Goal: Transaction & Acquisition: Book appointment/travel/reservation

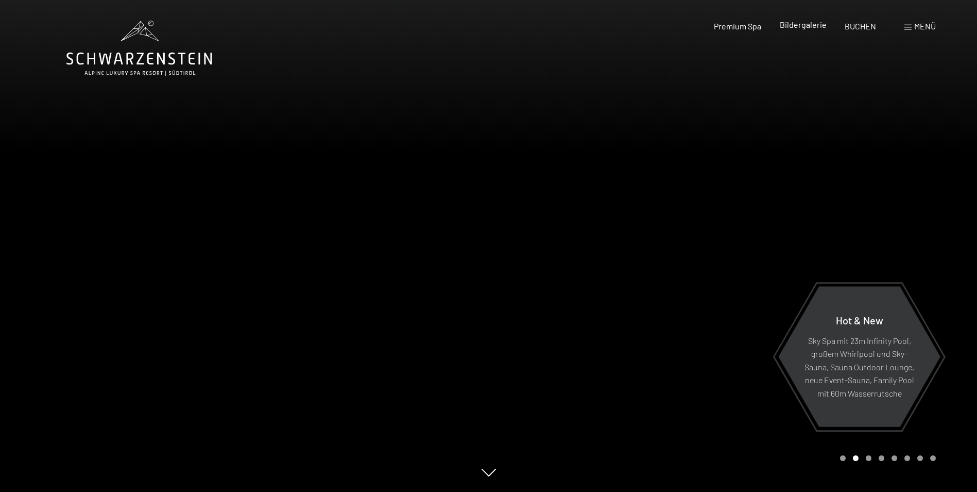
click at [807, 24] on span "Bildergalerie" at bounding box center [803, 25] width 47 height 10
click at [860, 24] on span "BUCHEN" at bounding box center [860, 25] width 31 height 10
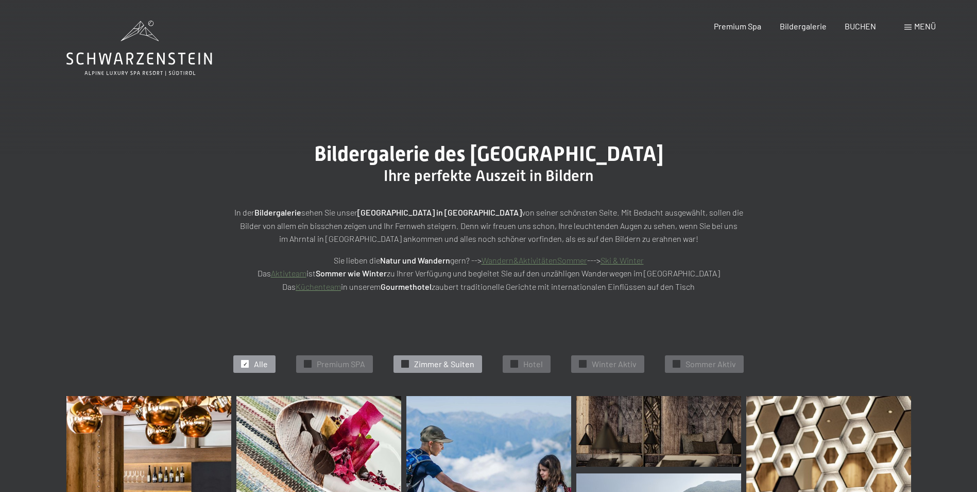
click at [451, 364] on span "Zimmer & Suiten" at bounding box center [444, 363] width 60 height 11
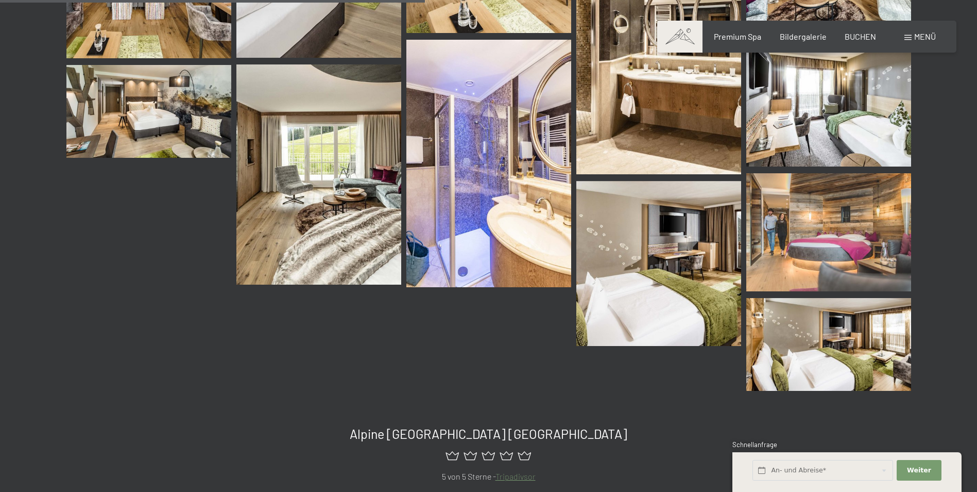
scroll to position [105, 0]
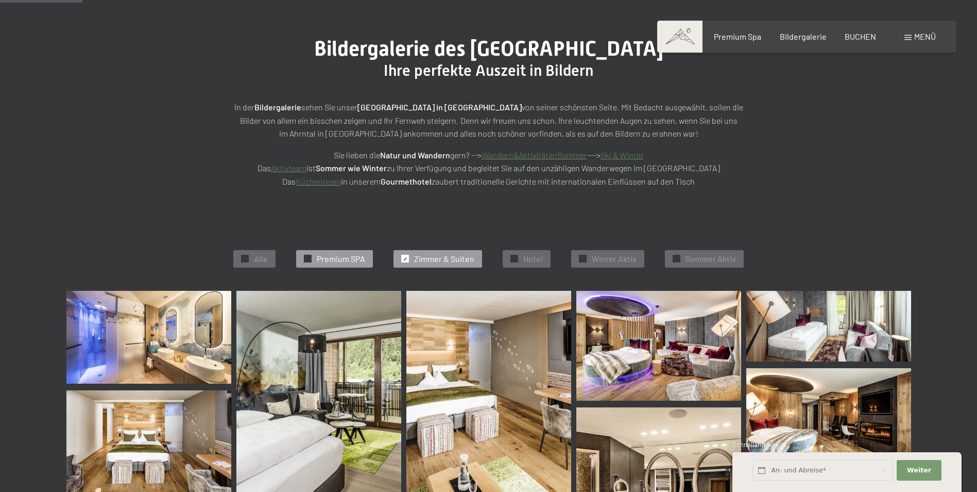
click at [329, 257] on span "Premium SPA" at bounding box center [341, 258] width 48 height 11
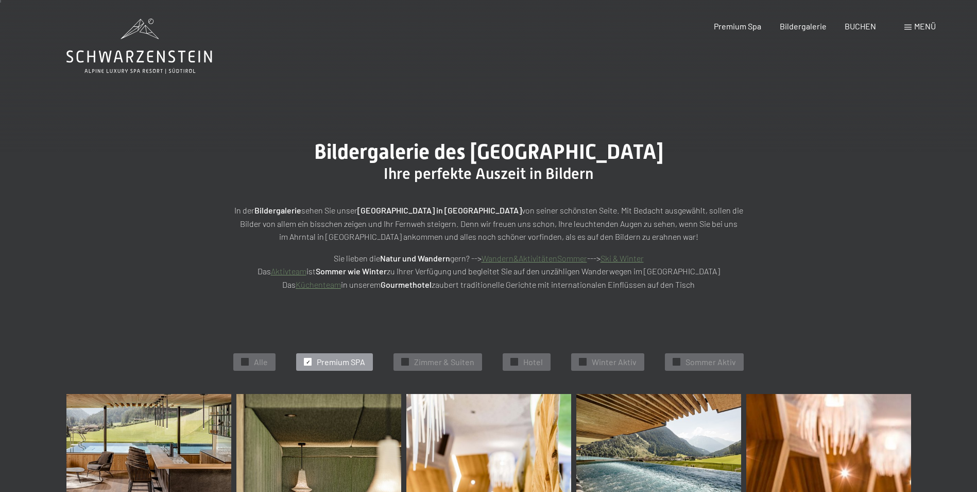
scroll to position [0, 0]
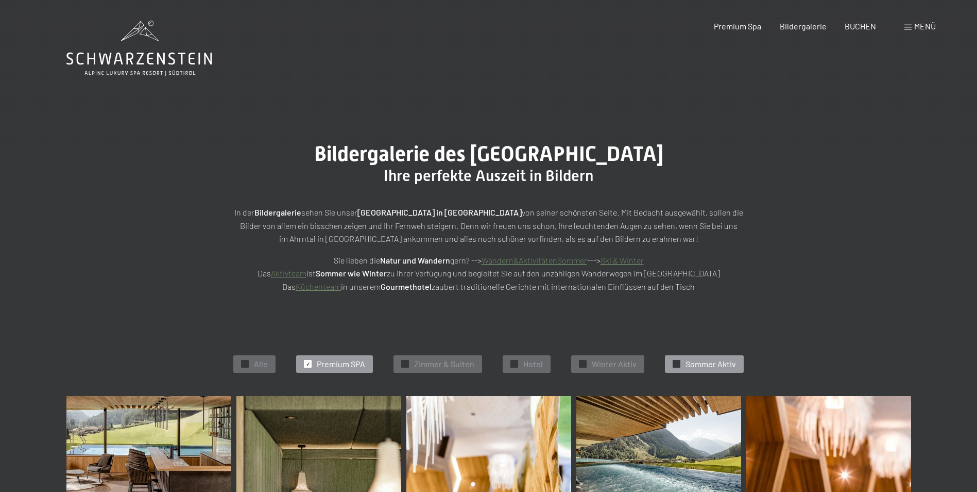
click at [681, 362] on div "✓ Sommer Aktiv" at bounding box center [704, 364] width 79 height 18
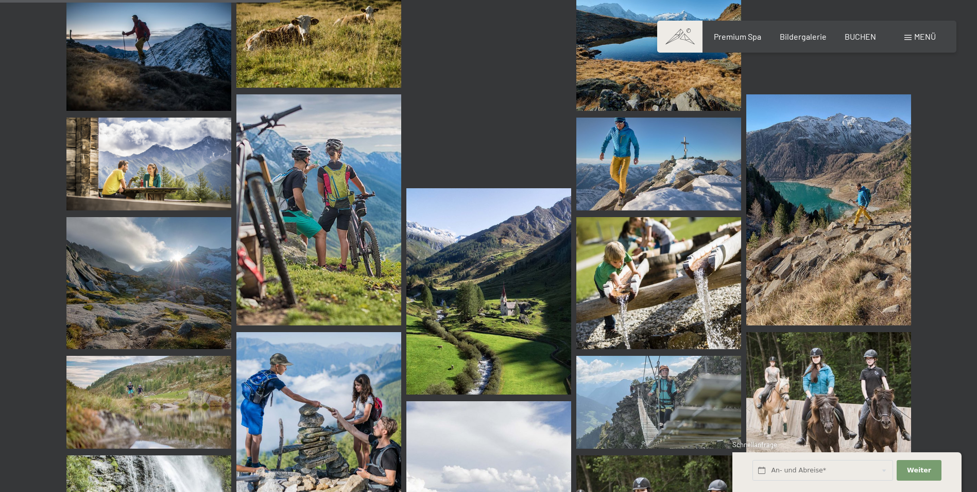
scroll to position [311, 0]
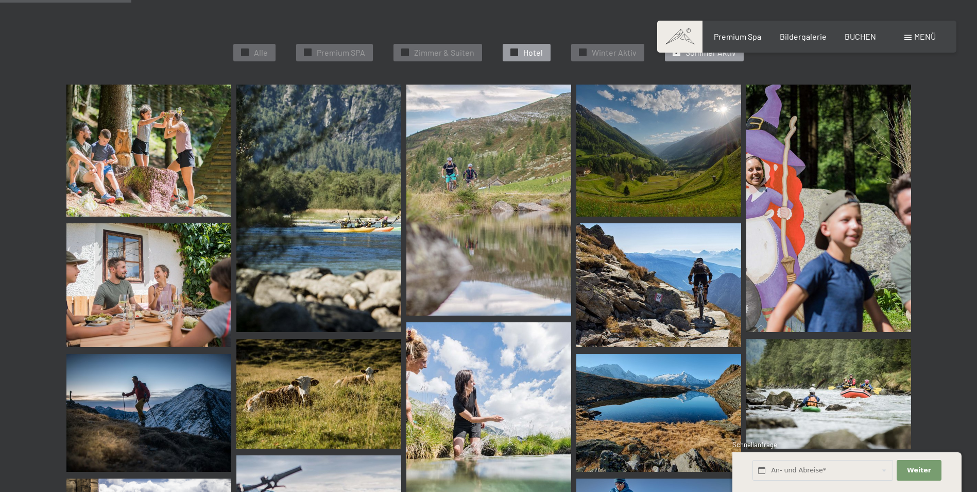
click at [528, 47] on span "Hotel" at bounding box center [534, 52] width 20 height 11
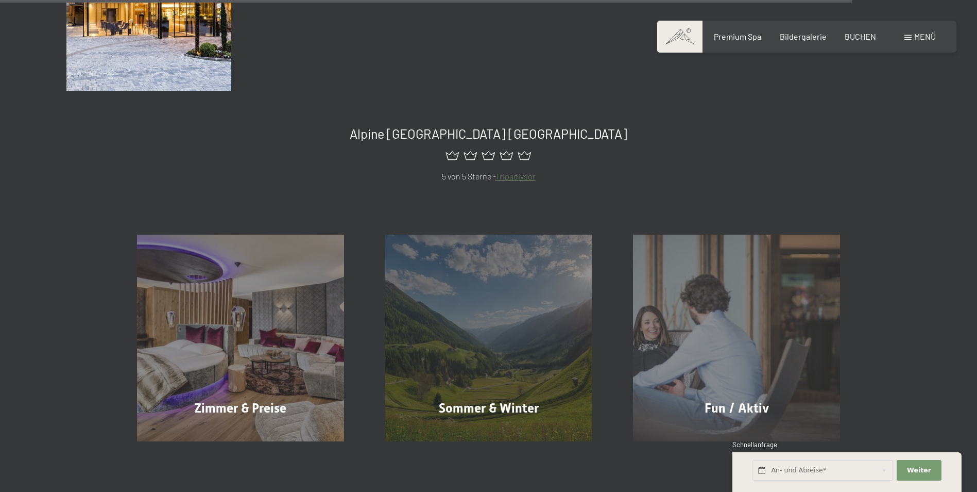
scroll to position [1960, 0]
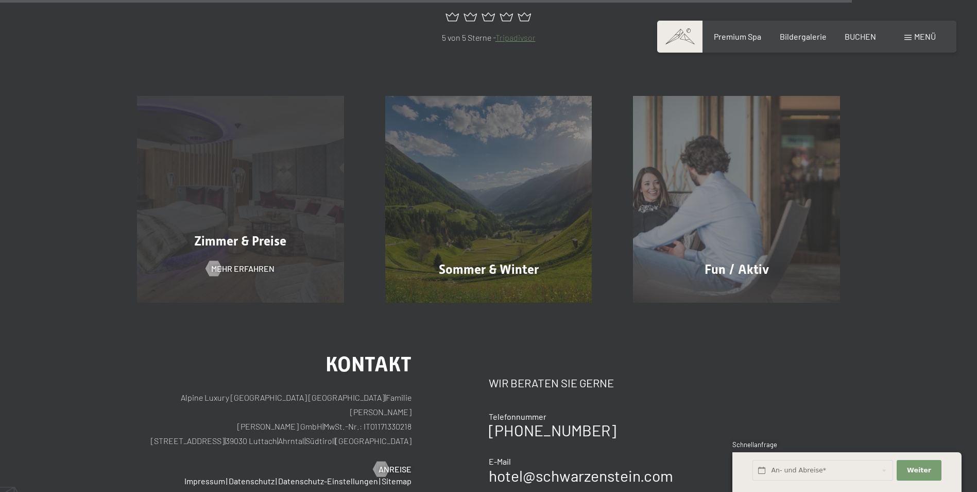
click at [262, 208] on div "Zimmer & Preise Mehr erfahren" at bounding box center [240, 199] width 248 height 207
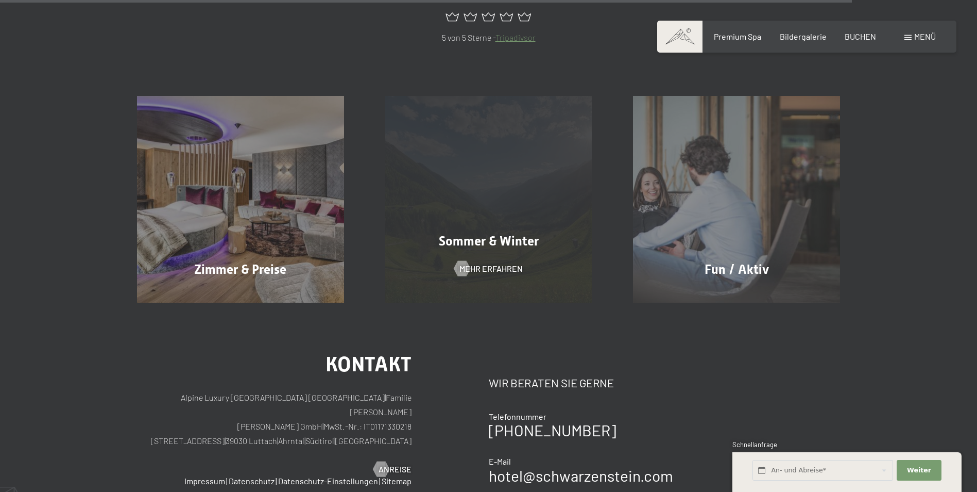
click at [532, 174] on div "Sommer & Winter Mehr erfahren" at bounding box center [489, 199] width 248 height 207
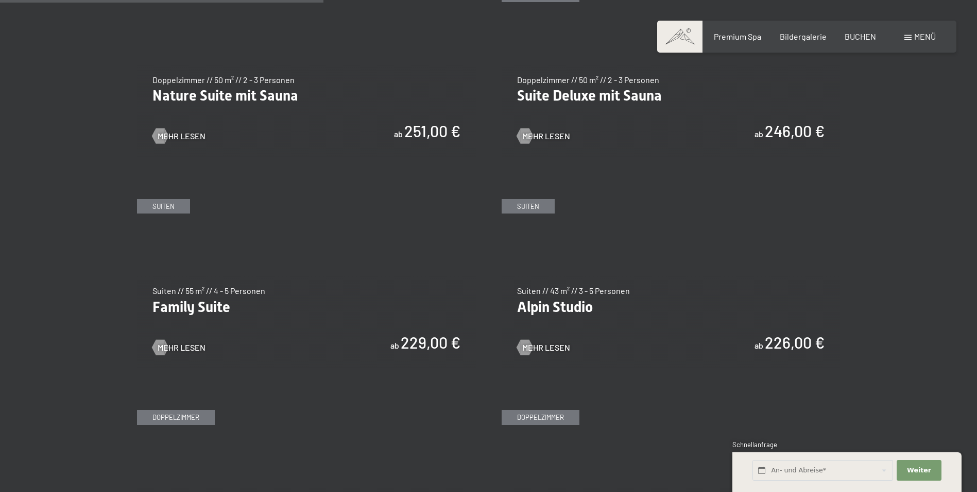
scroll to position [1082, 0]
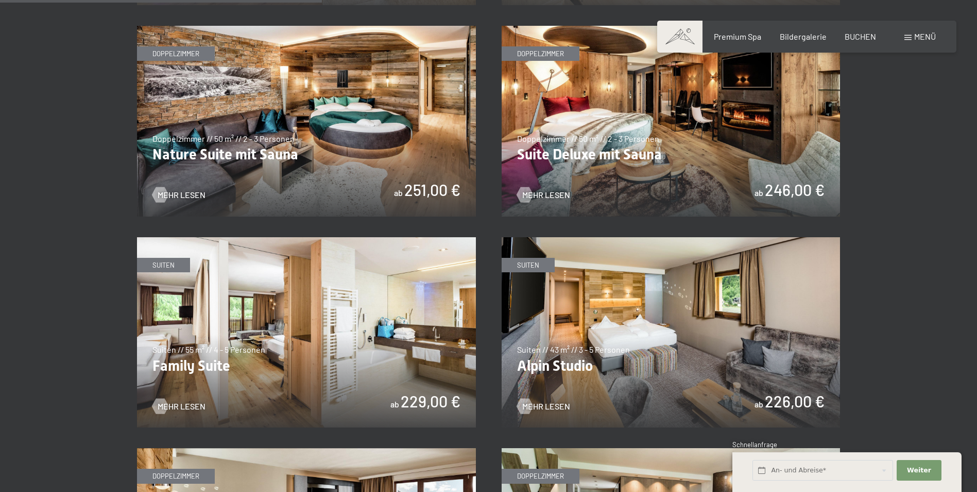
click at [674, 113] on img at bounding box center [671, 121] width 339 height 191
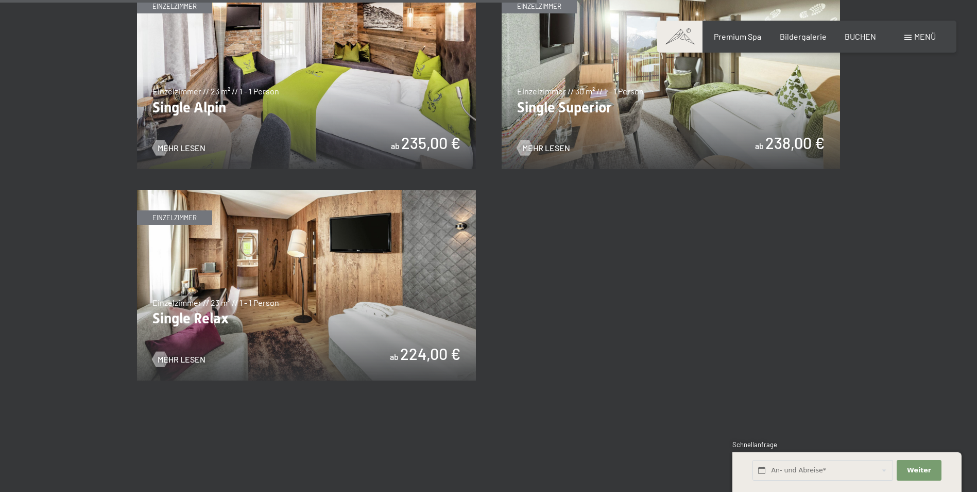
scroll to position [1803, 0]
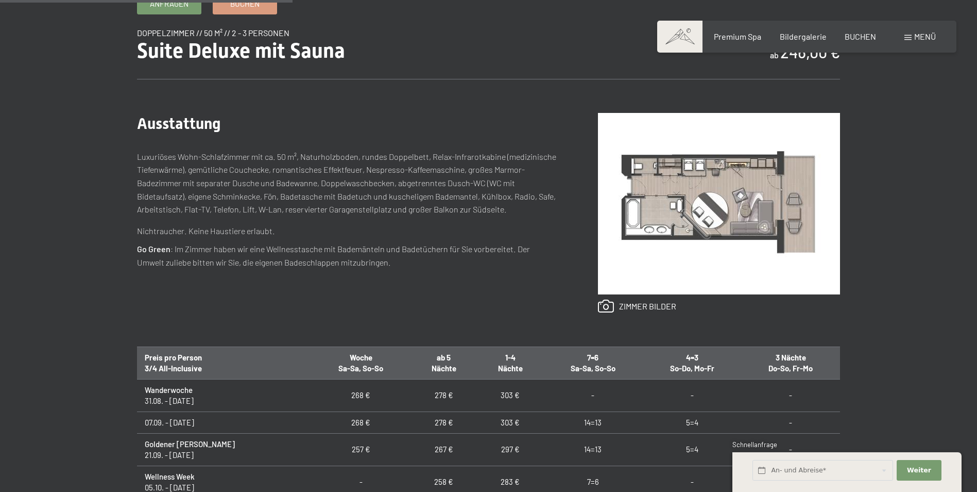
scroll to position [567, 0]
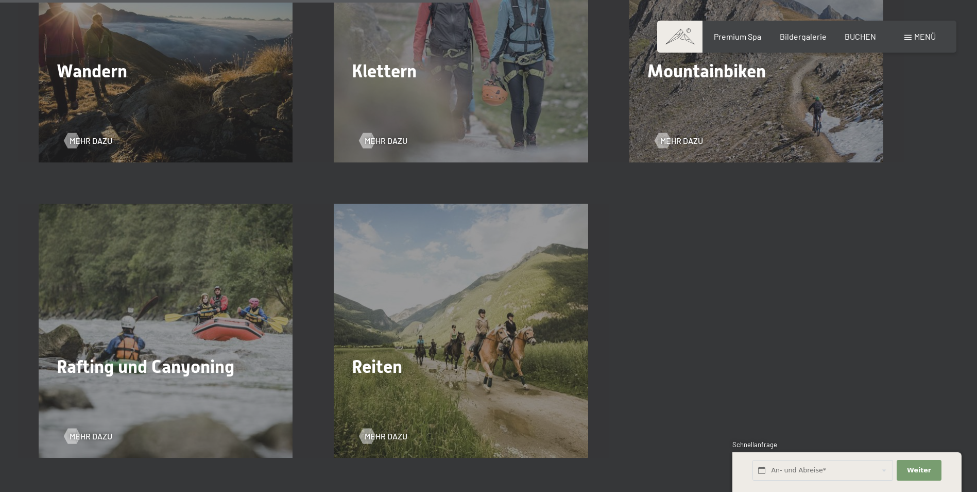
scroll to position [1803, 0]
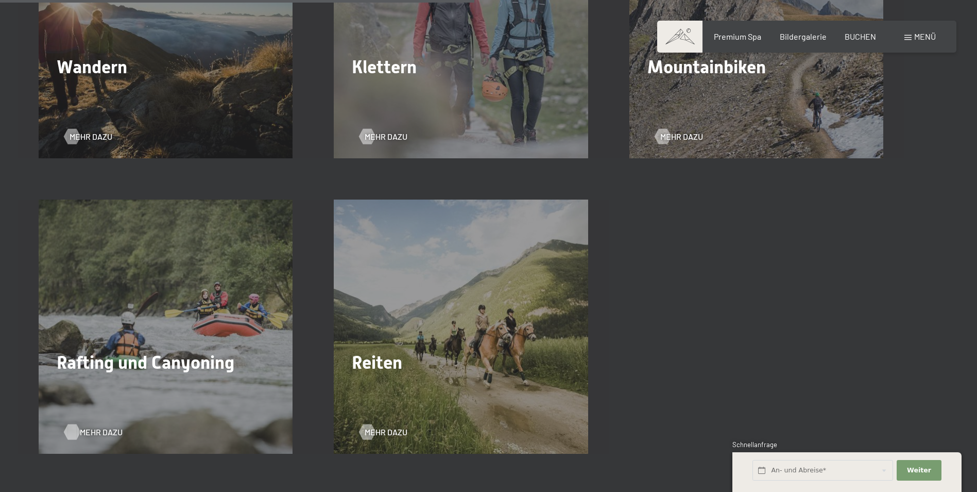
click at [88, 432] on span "Mehr dazu" at bounding box center [101, 431] width 43 height 11
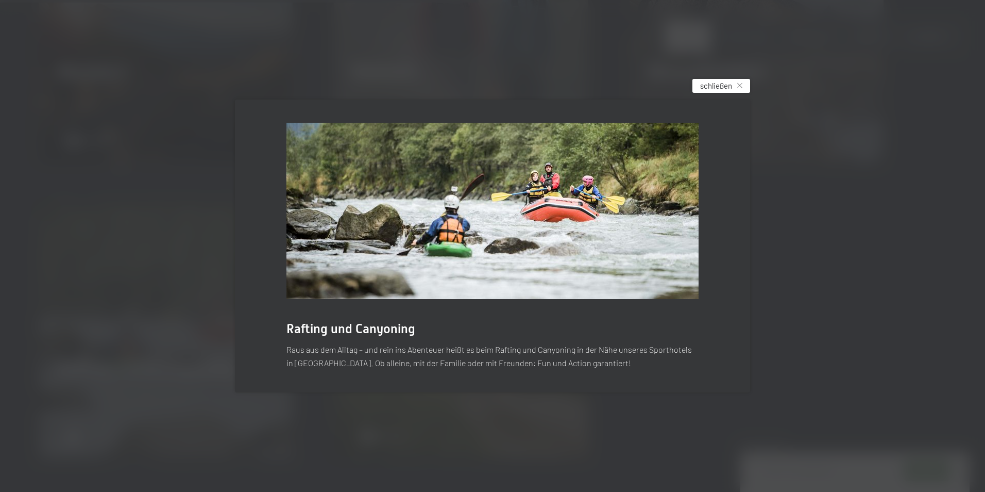
click at [722, 85] on span "schließen" at bounding box center [716, 85] width 32 height 11
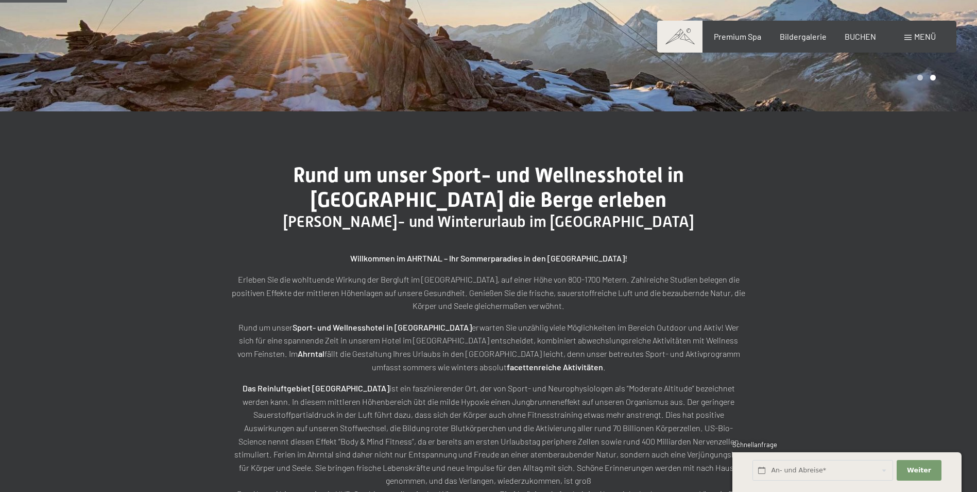
scroll to position [0, 0]
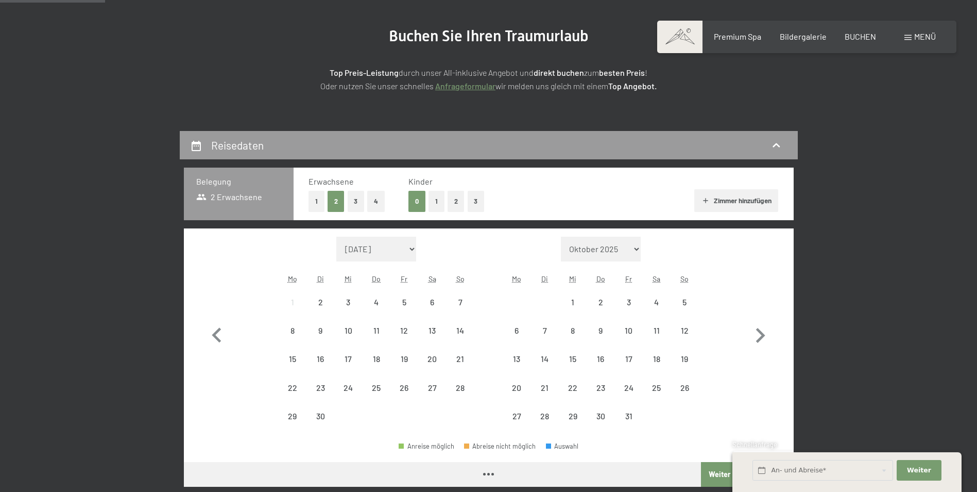
scroll to position [206, 0]
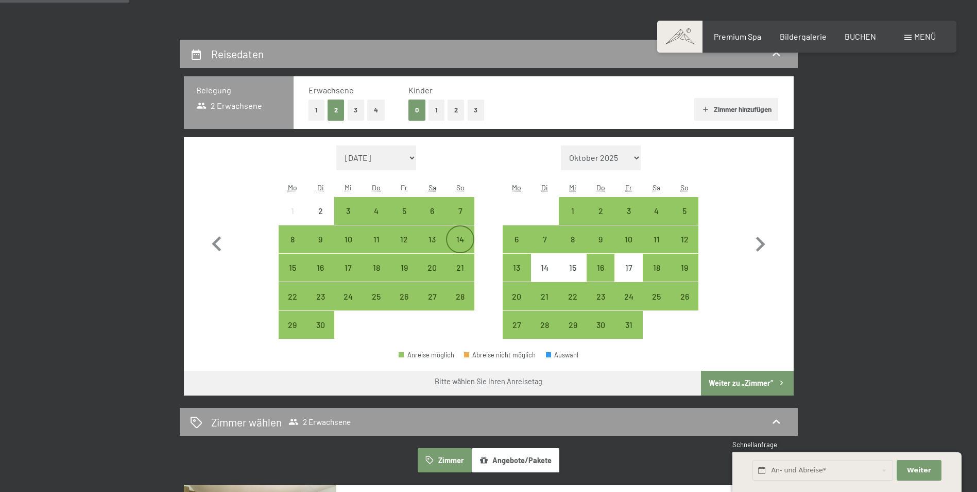
click at [462, 242] on div "14" at bounding box center [460, 248] width 26 height 26
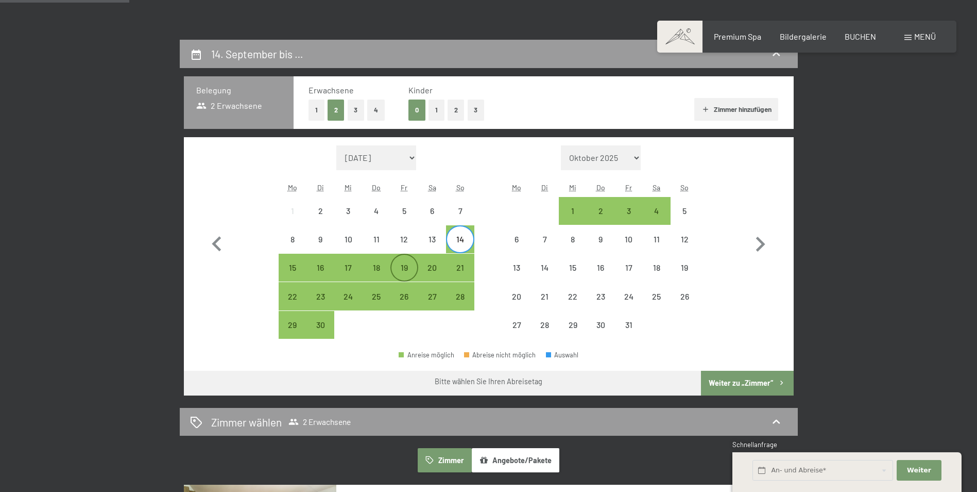
click at [410, 266] on div "19" at bounding box center [405, 276] width 26 height 26
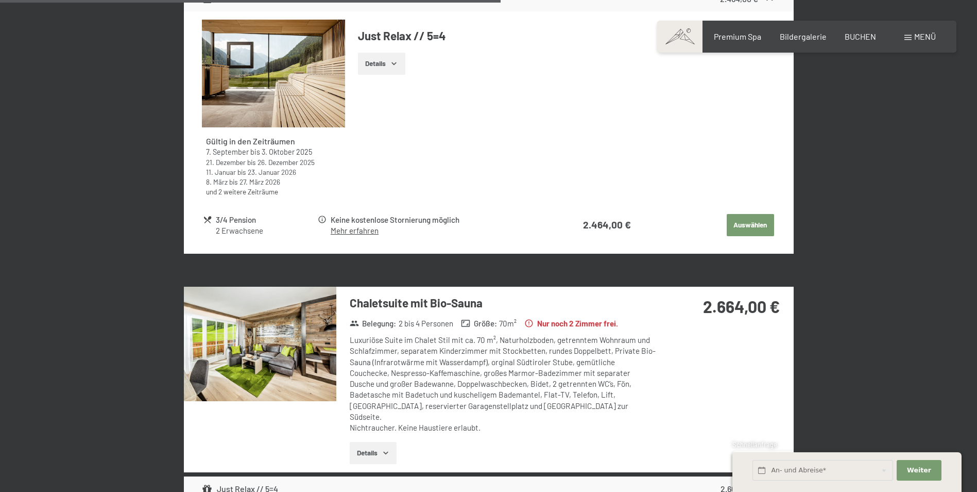
scroll to position [2319, 0]
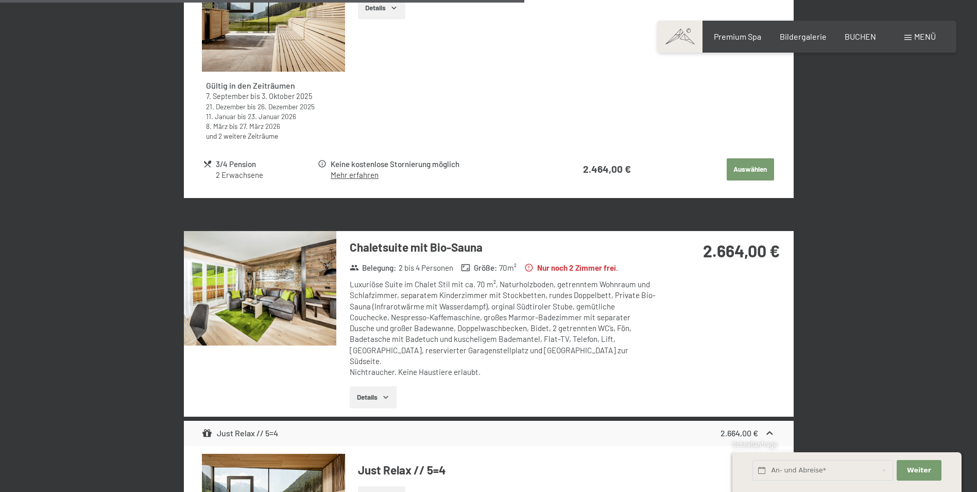
click at [369, 390] on button "Details" at bounding box center [373, 397] width 47 height 23
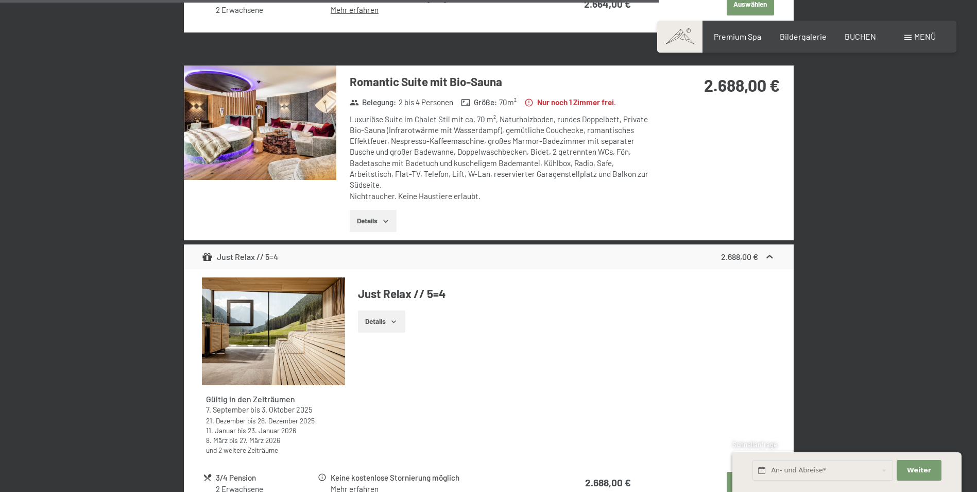
scroll to position [3040, 0]
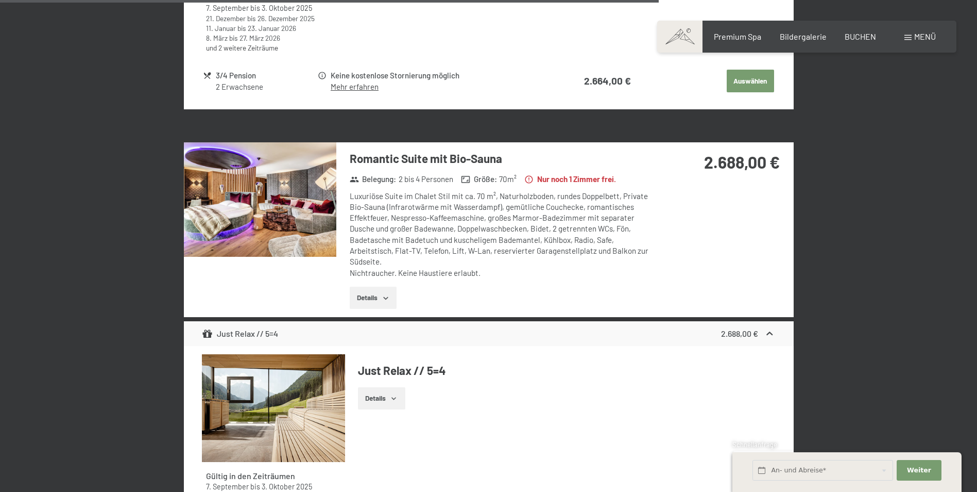
click at [362, 286] on button "Details" at bounding box center [373, 297] width 47 height 23
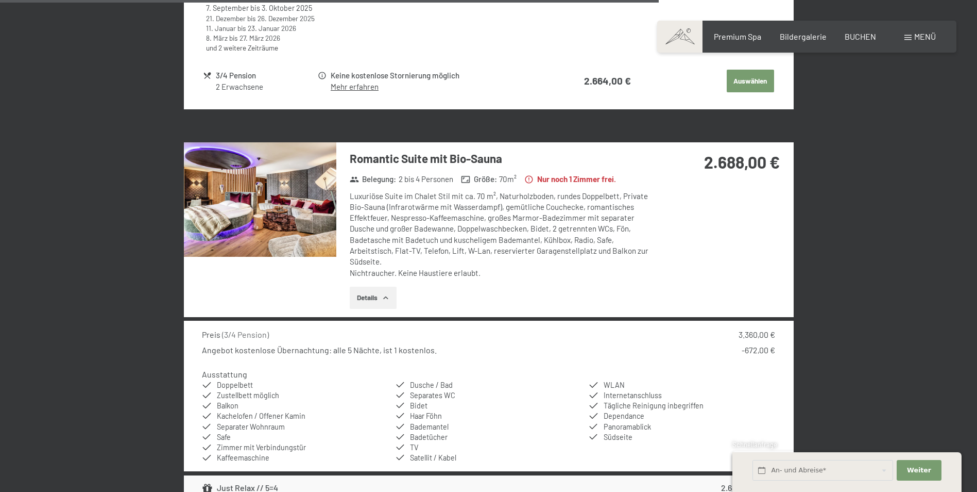
click at [236, 203] on img at bounding box center [260, 199] width 153 height 114
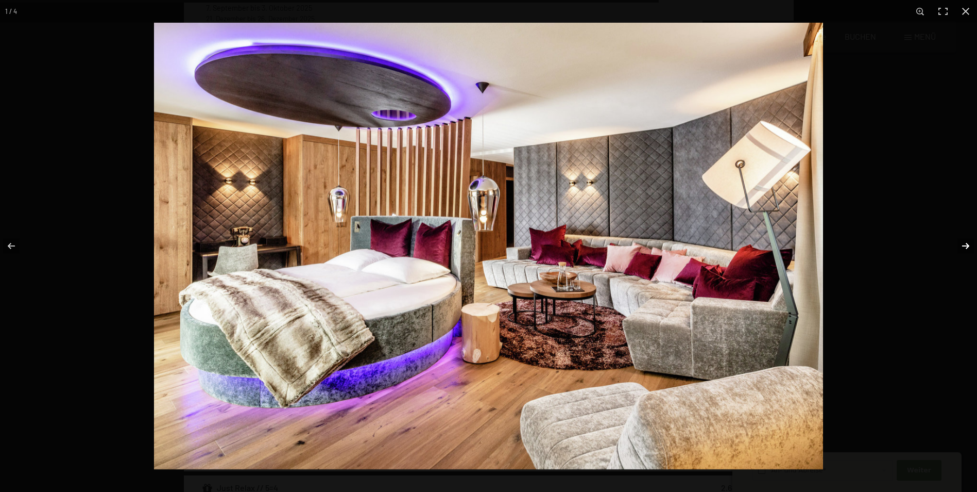
click at [966, 243] on button "button" at bounding box center [959, 246] width 36 height 52
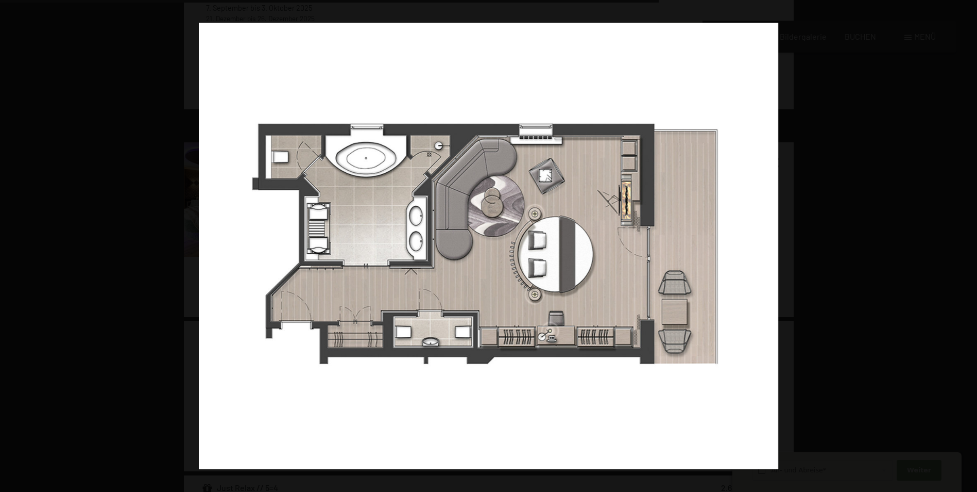
click at [966, 243] on button "button" at bounding box center [959, 246] width 36 height 52
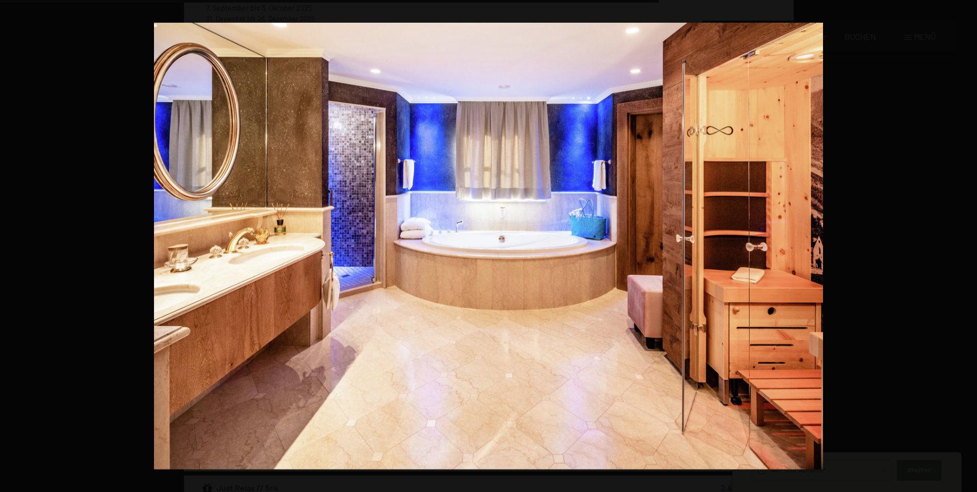
click at [966, 243] on button "button" at bounding box center [959, 246] width 36 height 52
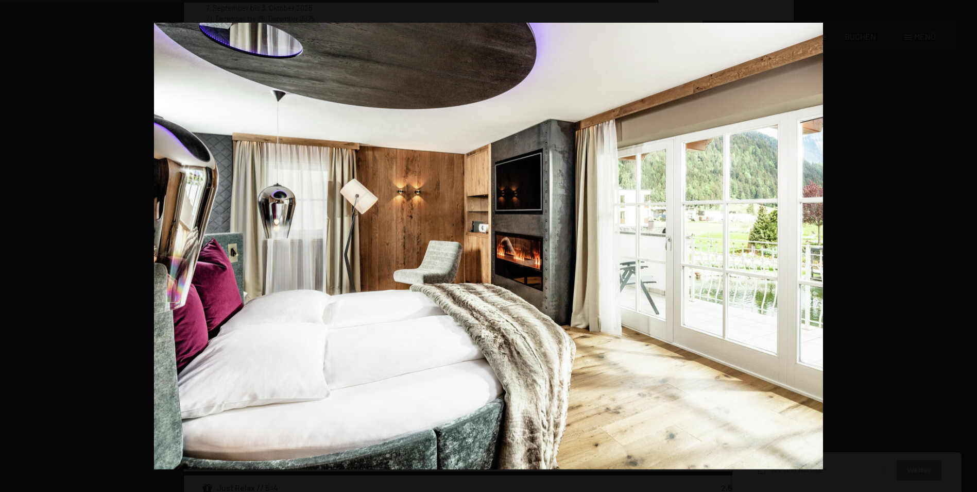
click at [966, 243] on button "button" at bounding box center [959, 246] width 36 height 52
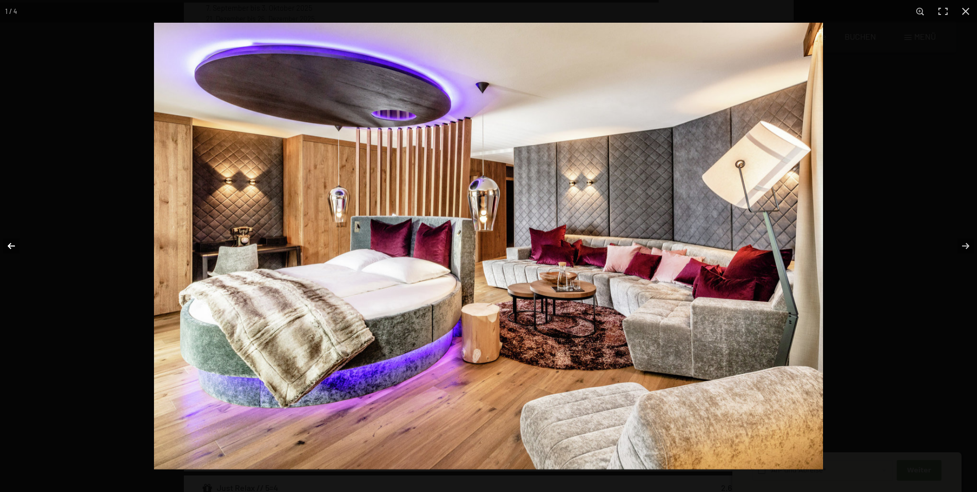
click at [2, 250] on button "button" at bounding box center [18, 246] width 36 height 52
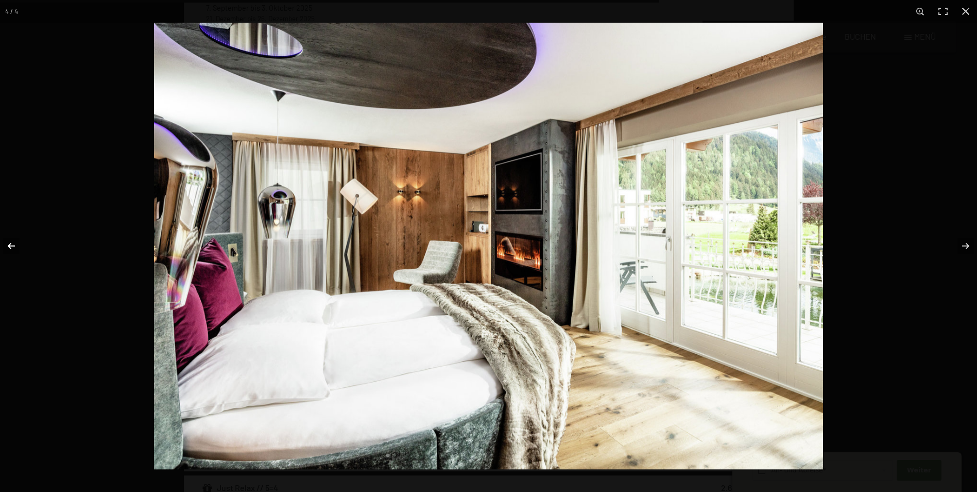
click at [4, 247] on button "button" at bounding box center [18, 246] width 36 height 52
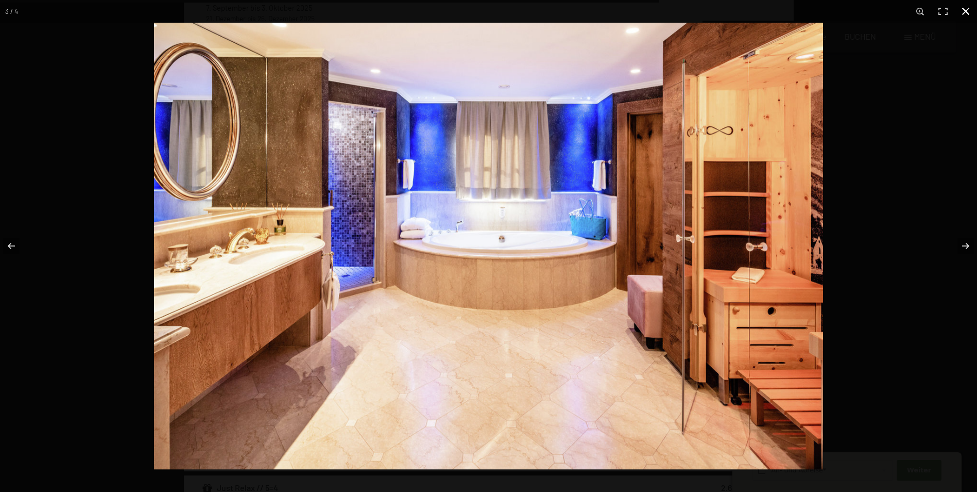
click at [971, 11] on button "button" at bounding box center [966, 11] width 23 height 23
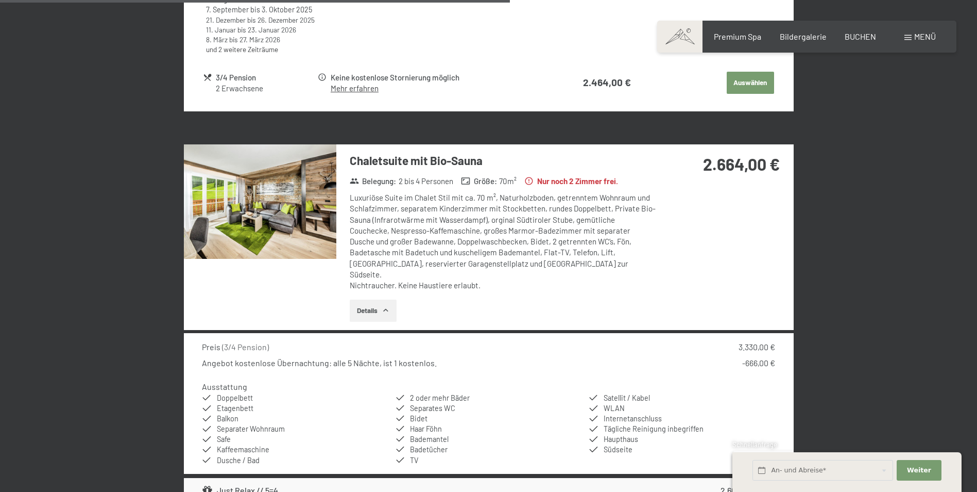
scroll to position [2319, 0]
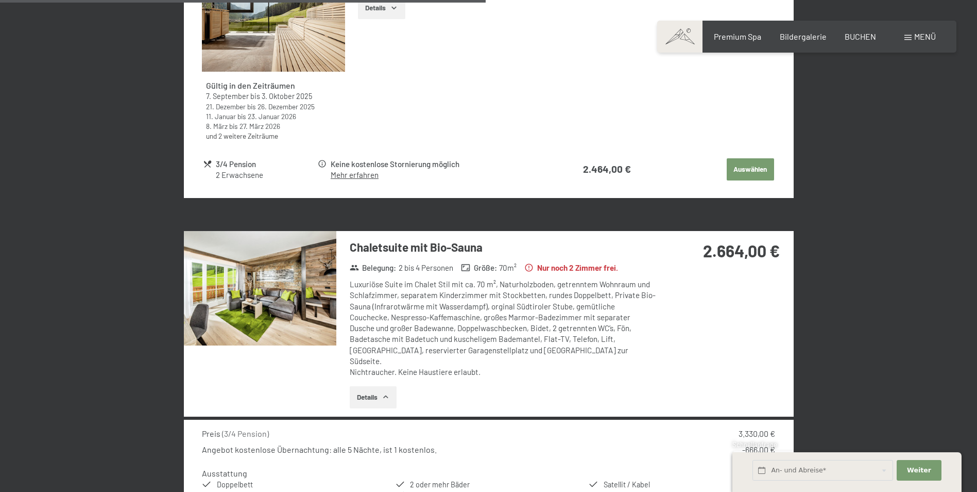
click at [365, 386] on button "Details" at bounding box center [373, 397] width 47 height 23
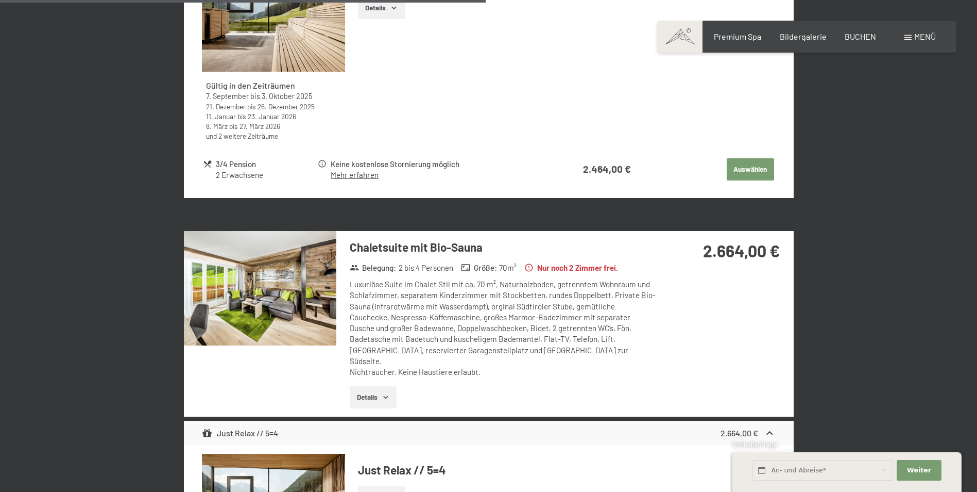
click at [263, 297] on img at bounding box center [260, 288] width 153 height 114
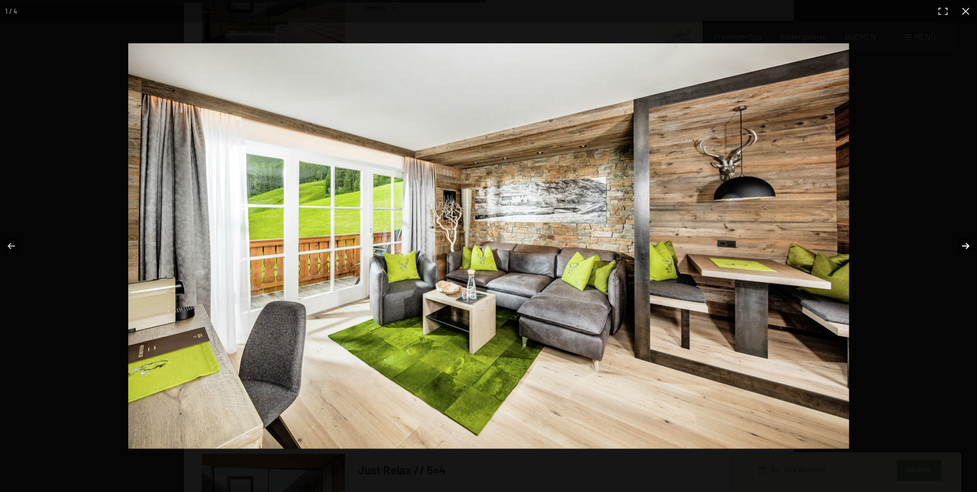
click at [963, 245] on button "button" at bounding box center [959, 246] width 36 height 52
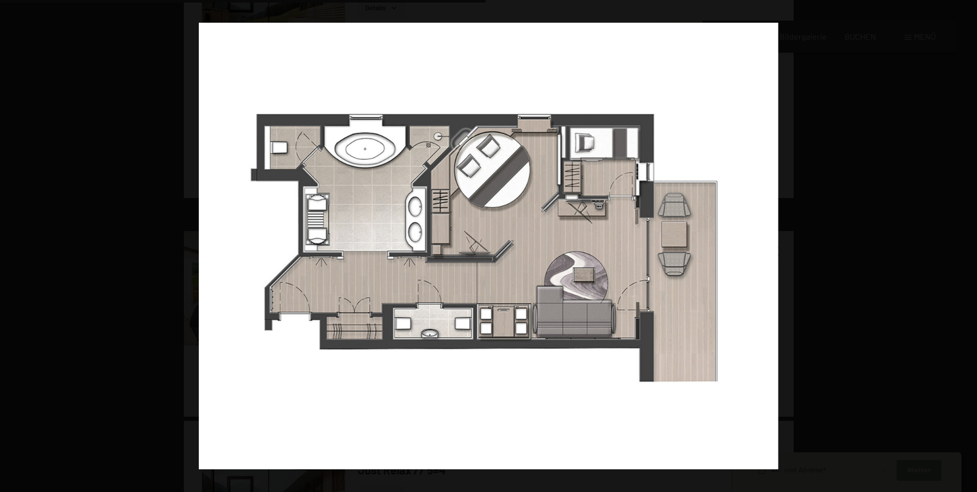
click at [963, 245] on button "button" at bounding box center [959, 246] width 36 height 52
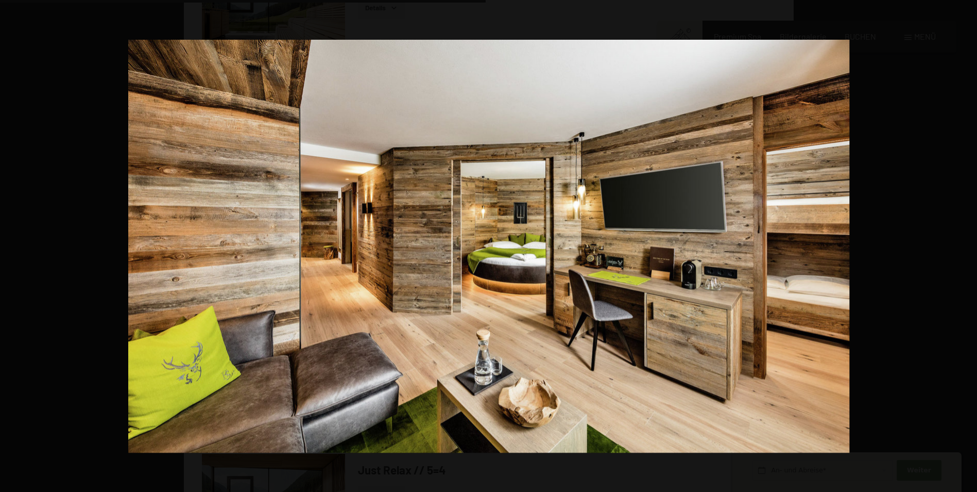
click at [963, 245] on button "button" at bounding box center [959, 246] width 36 height 52
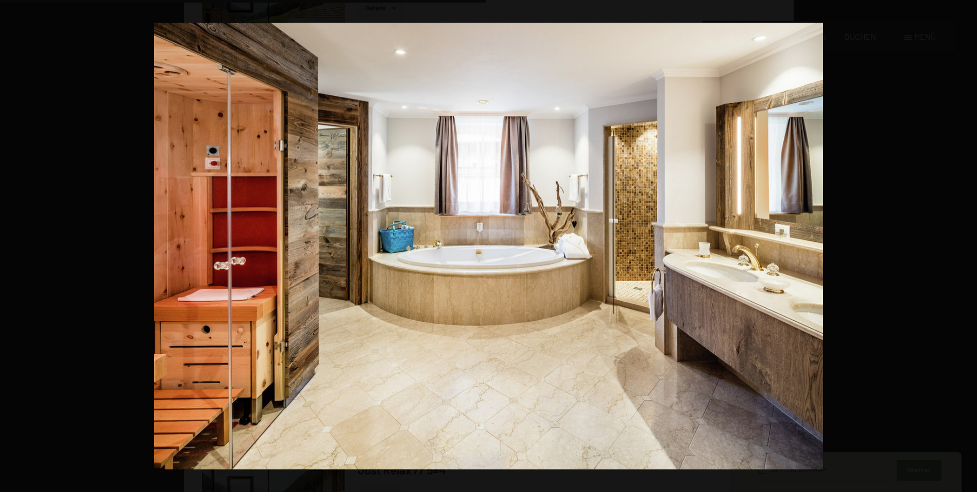
click at [963, 245] on button "button" at bounding box center [959, 246] width 36 height 52
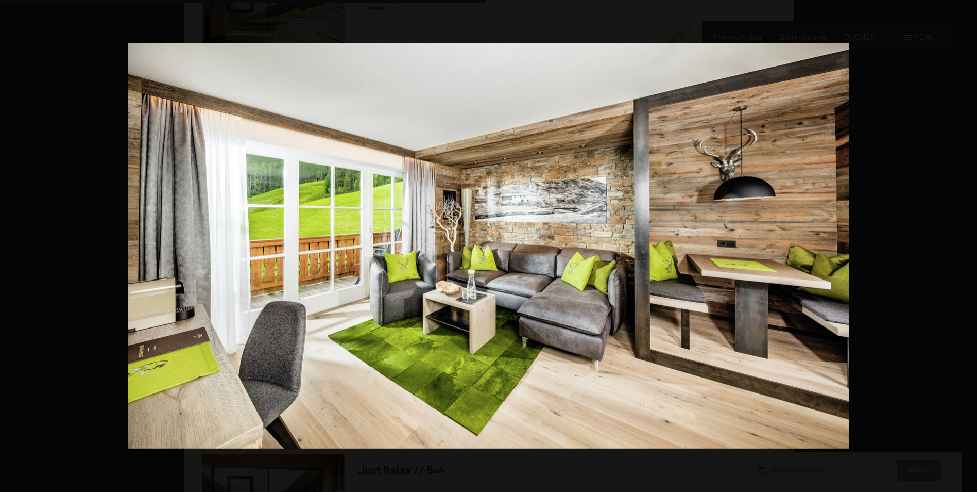
click at [963, 245] on button "button" at bounding box center [959, 246] width 36 height 52
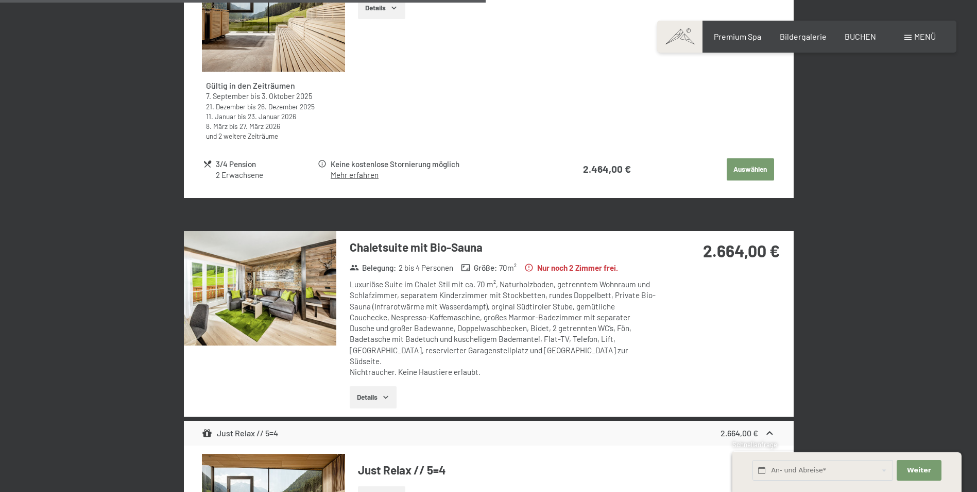
click at [0, 0] on button "button" at bounding box center [0, 0] width 0 height 0
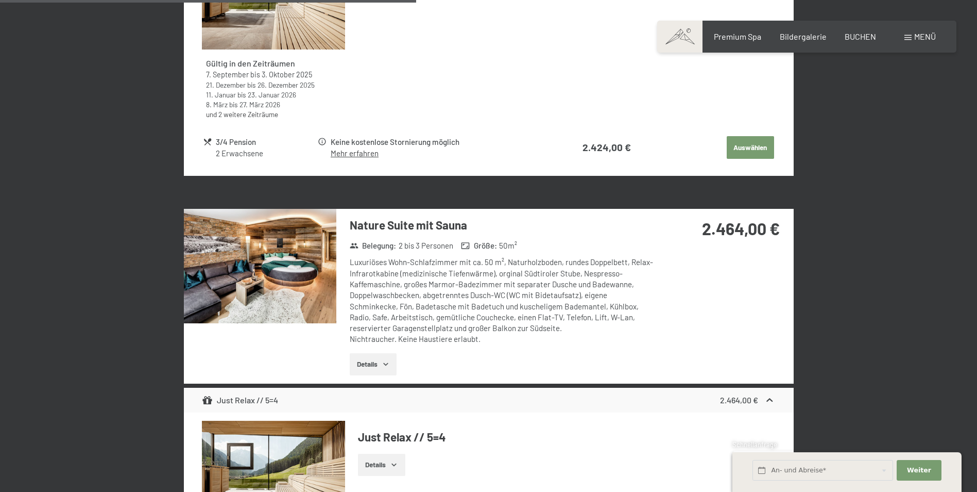
scroll to position [1855, 0]
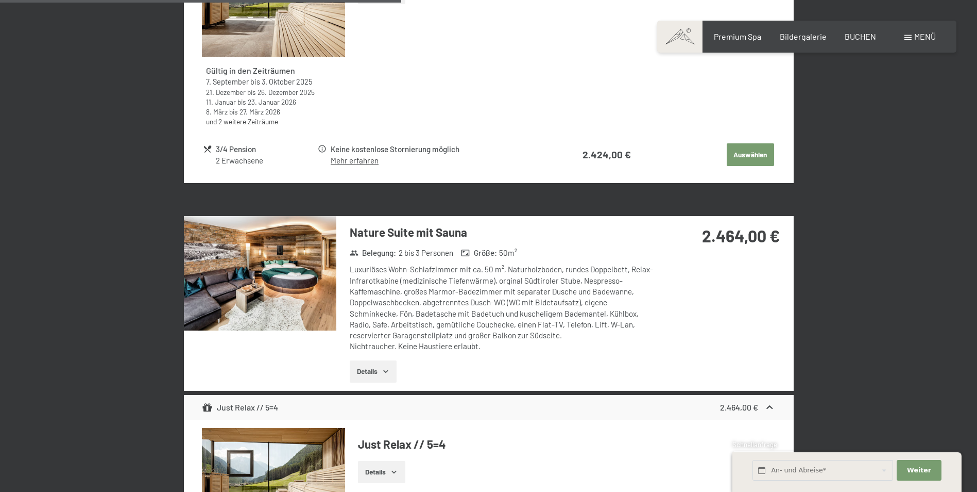
click at [282, 298] on img at bounding box center [260, 273] width 153 height 114
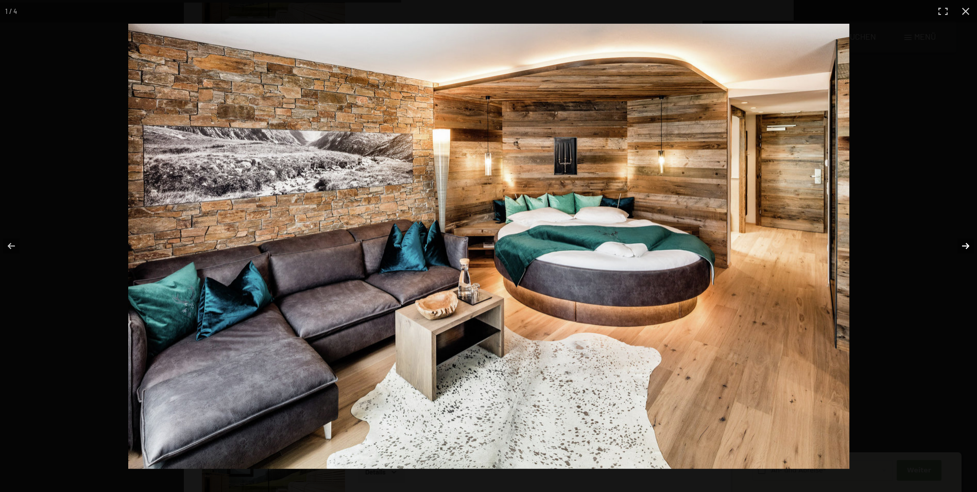
click at [970, 244] on button "button" at bounding box center [959, 246] width 36 height 52
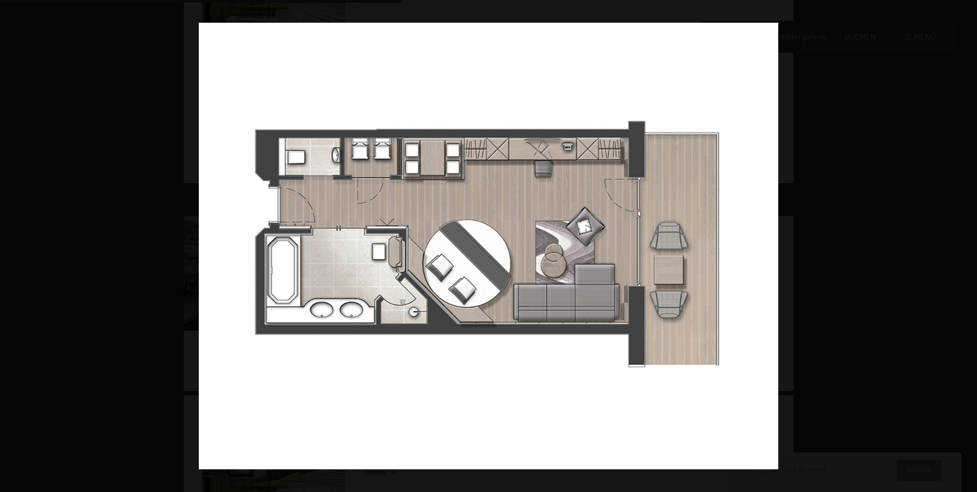
click at [970, 244] on button "button" at bounding box center [959, 246] width 36 height 52
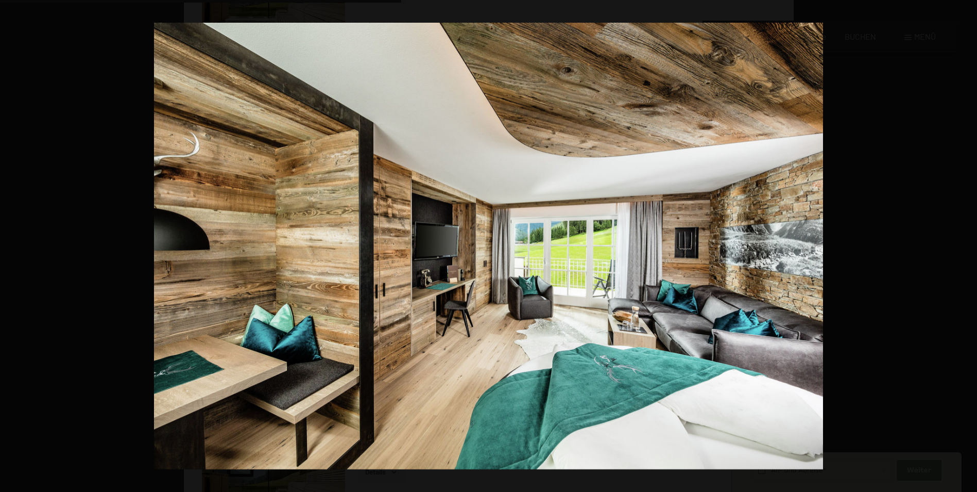
click at [970, 244] on button "button" at bounding box center [959, 246] width 36 height 52
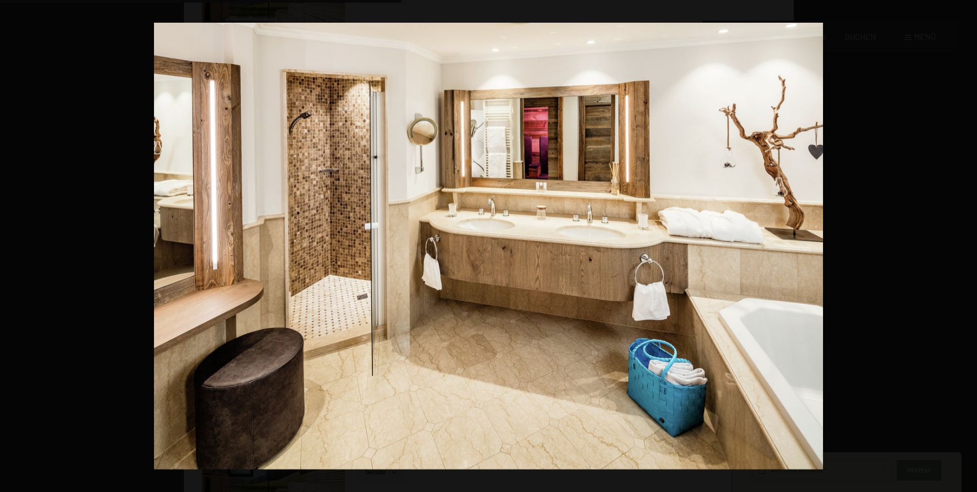
click at [970, 244] on button "button" at bounding box center [959, 246] width 36 height 52
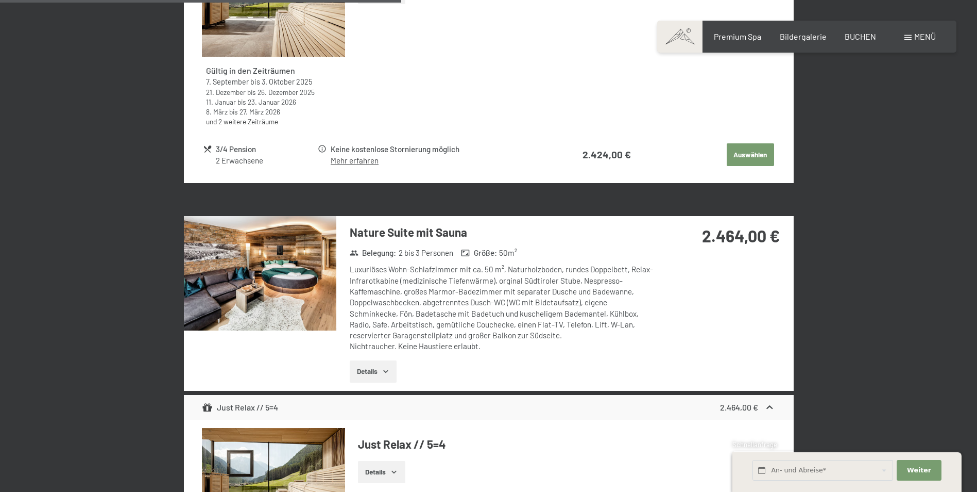
click at [0, 0] on button "button" at bounding box center [0, 0] width 0 height 0
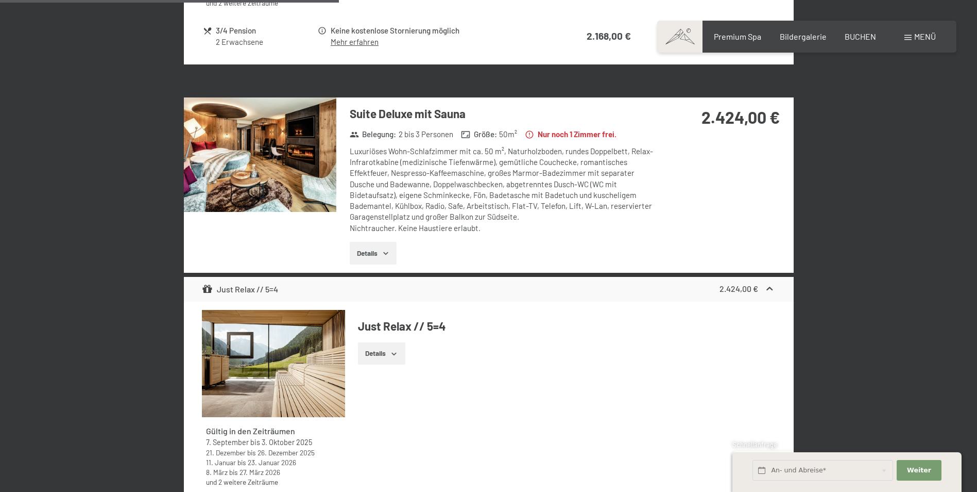
scroll to position [1494, 0]
click at [279, 150] on img at bounding box center [260, 155] width 153 height 114
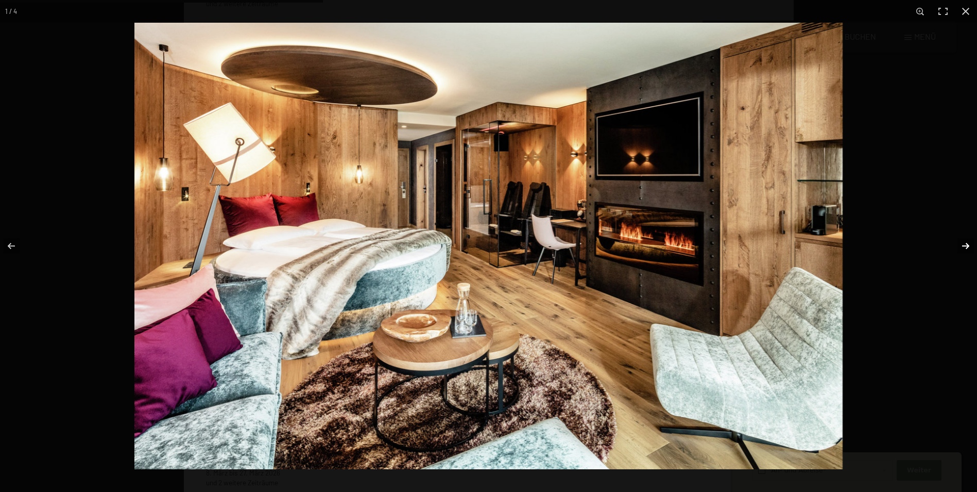
click at [961, 244] on button "button" at bounding box center [959, 246] width 36 height 52
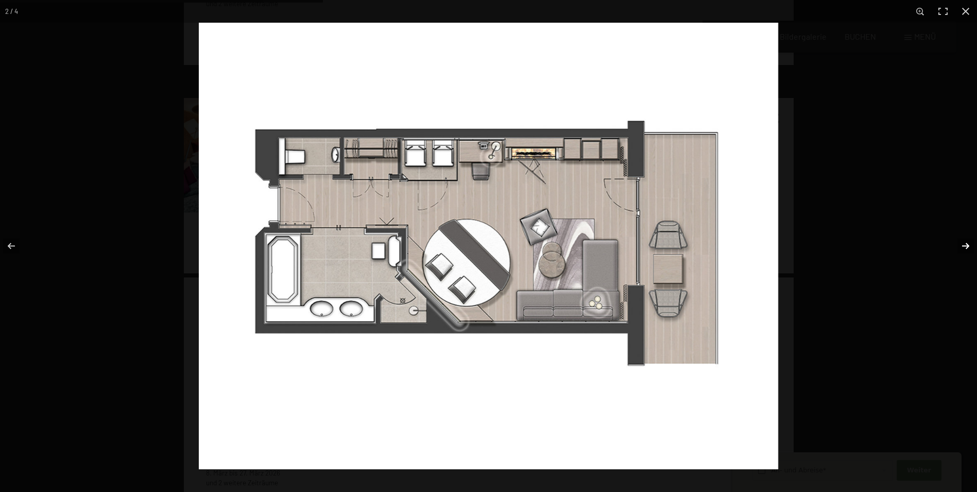
click at [961, 244] on button "button" at bounding box center [959, 246] width 36 height 52
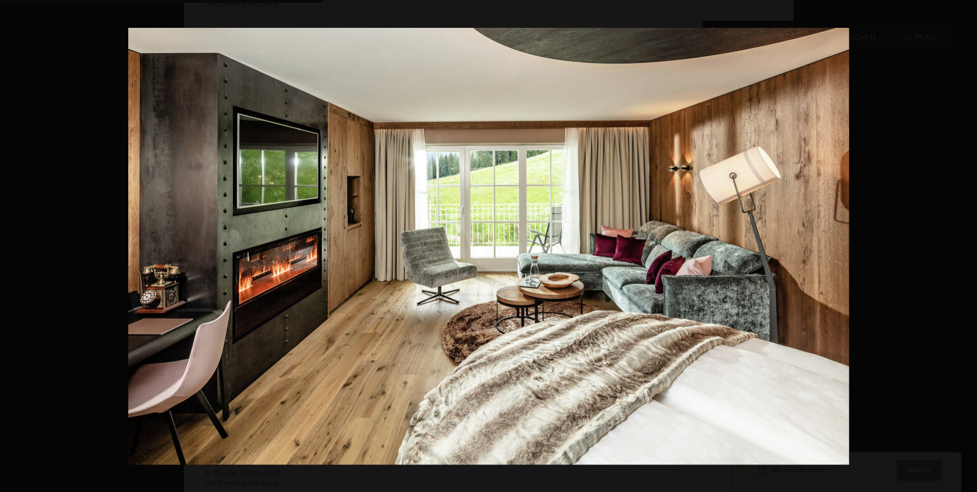
click at [961, 244] on button "button" at bounding box center [959, 246] width 36 height 52
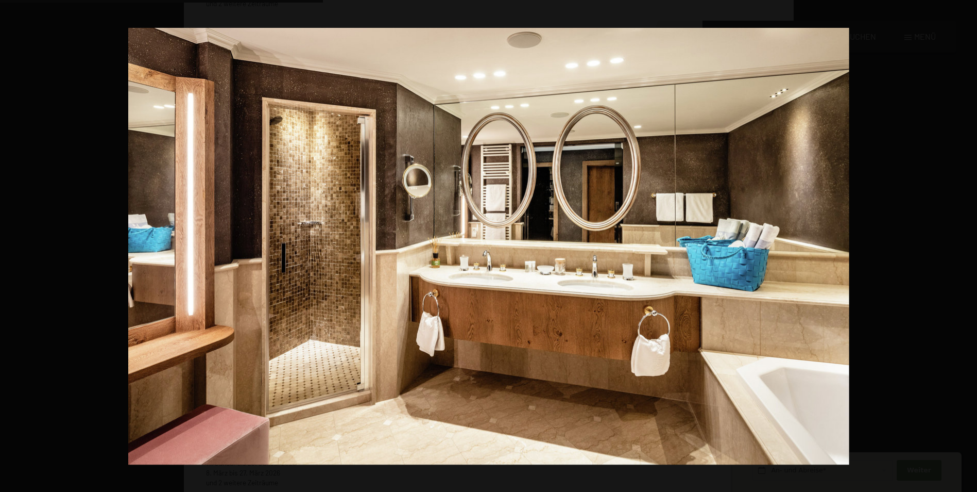
click at [961, 244] on button "button" at bounding box center [959, 246] width 36 height 52
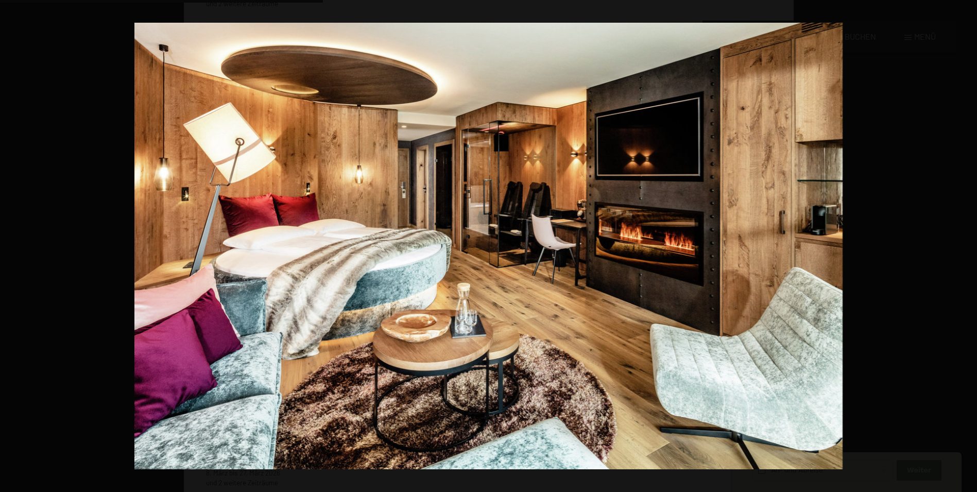
click at [961, 244] on button "button" at bounding box center [959, 246] width 36 height 52
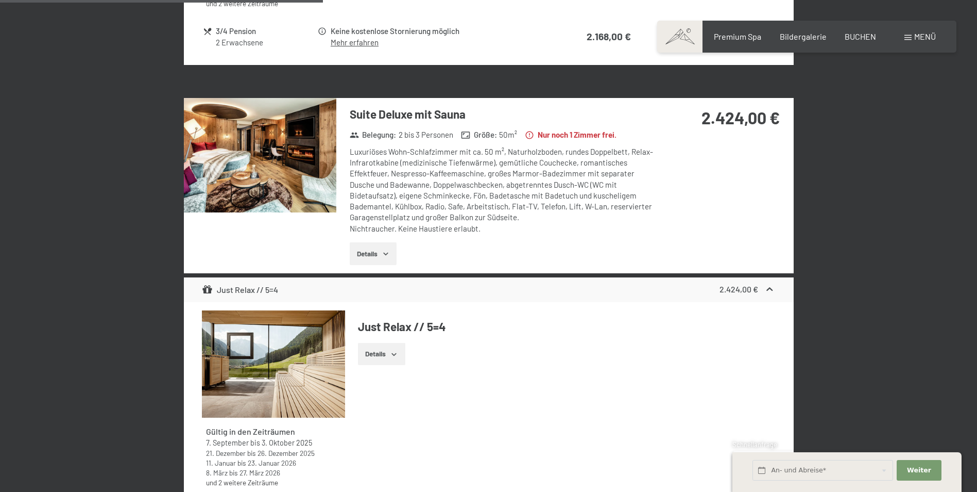
click at [0, 0] on button "button" at bounding box center [0, 0] width 0 height 0
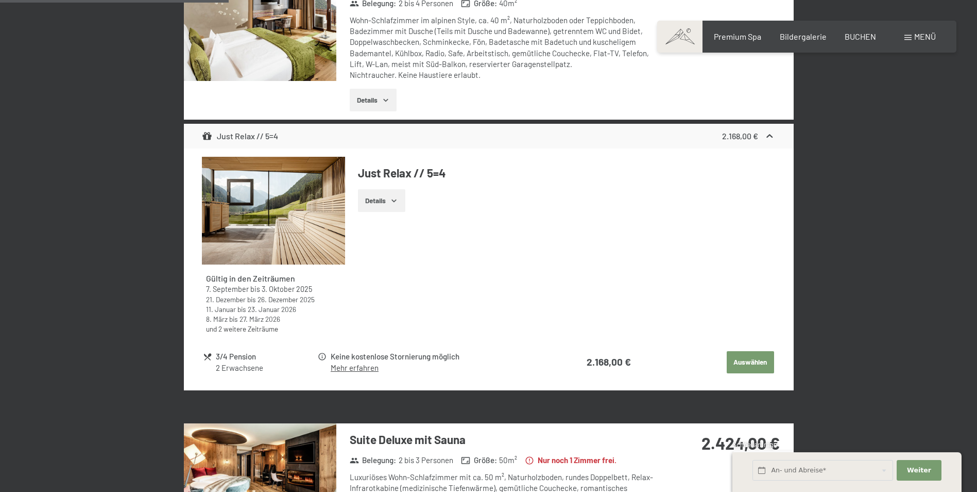
scroll to position [1031, 0]
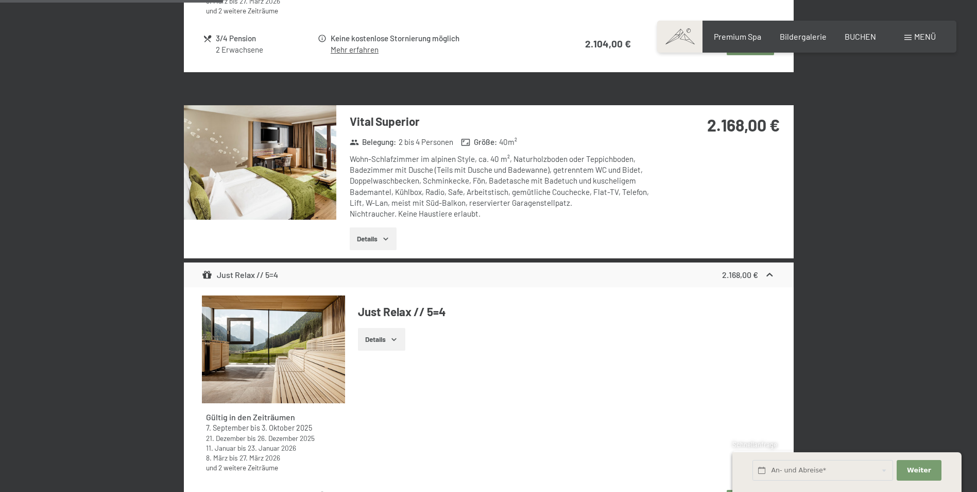
click at [295, 147] on img at bounding box center [260, 162] width 153 height 114
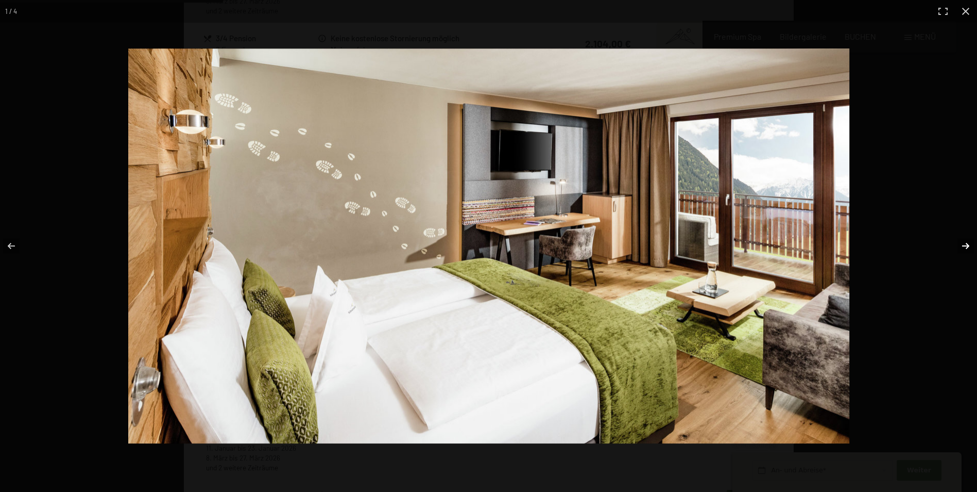
click at [963, 244] on button "button" at bounding box center [959, 246] width 36 height 52
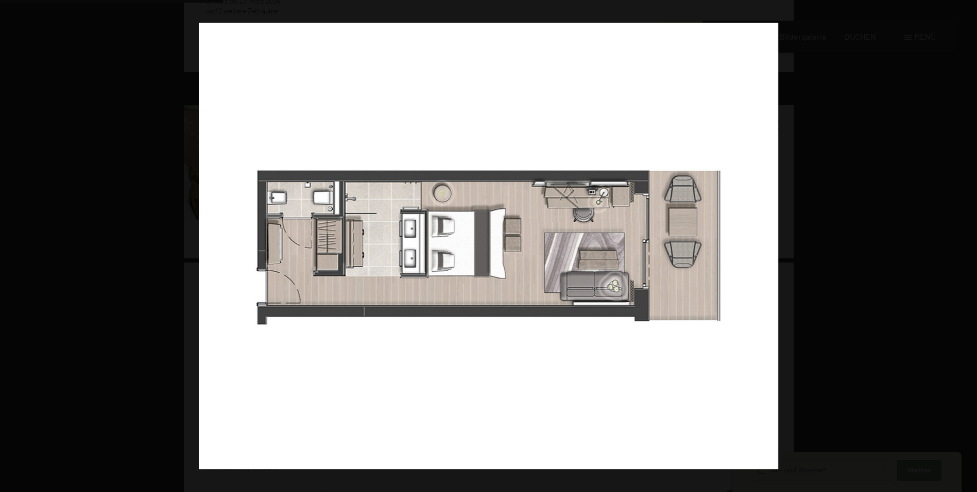
click at [963, 244] on button "button" at bounding box center [959, 246] width 36 height 52
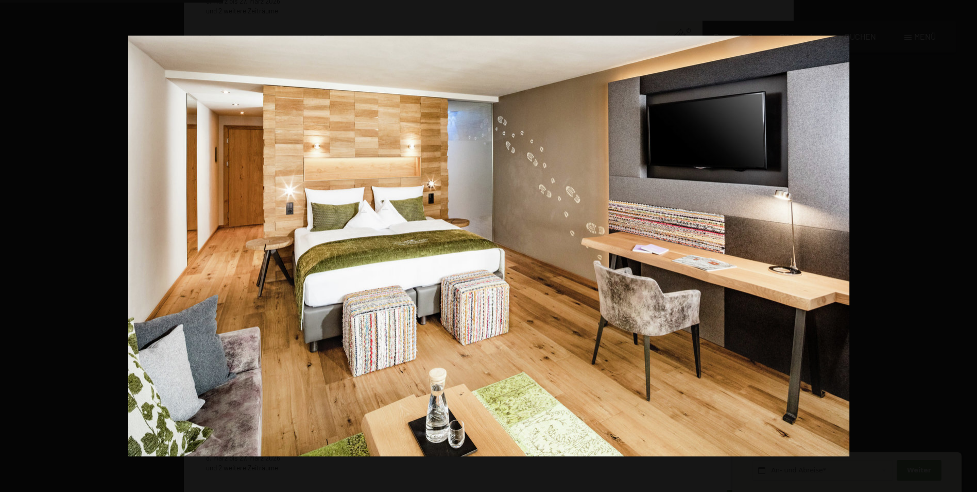
click at [963, 244] on button "button" at bounding box center [959, 246] width 36 height 52
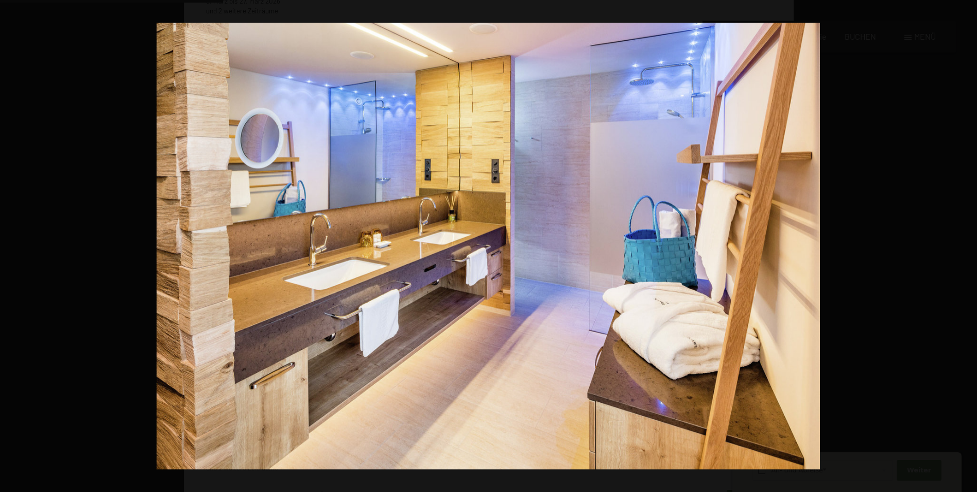
click at [963, 244] on button "button" at bounding box center [959, 246] width 36 height 52
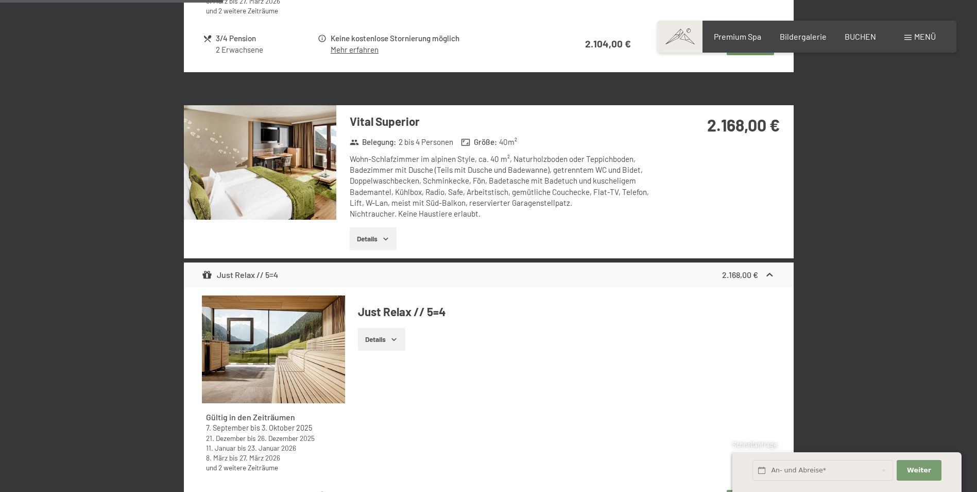
click at [0, 0] on button "button" at bounding box center [0, 0] width 0 height 0
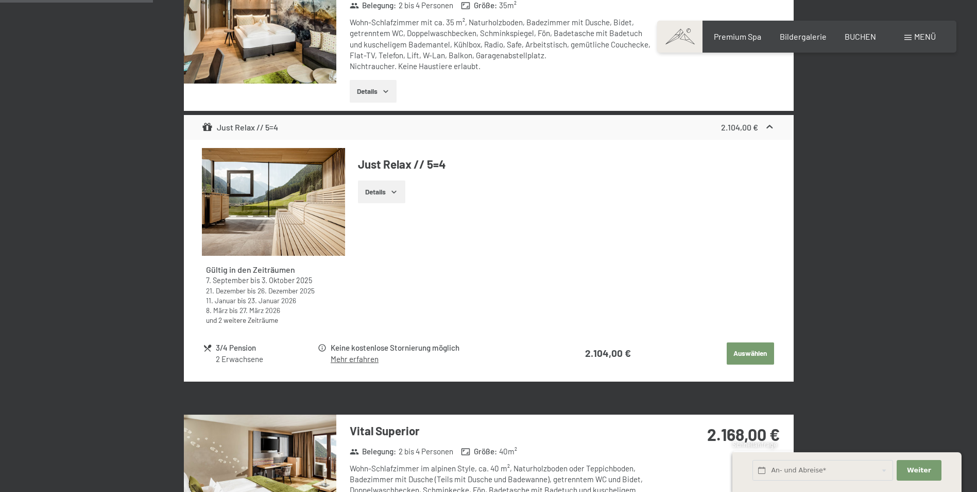
scroll to position [618, 0]
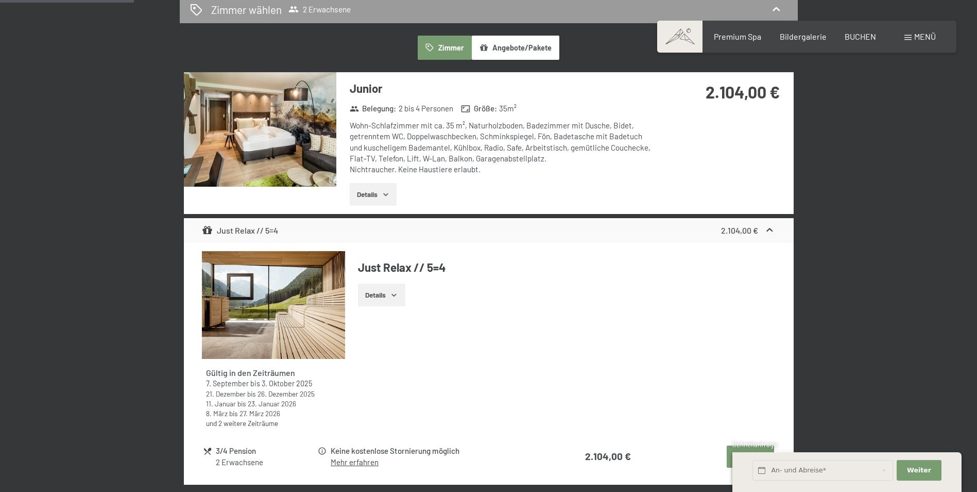
click at [269, 145] on img at bounding box center [260, 129] width 153 height 114
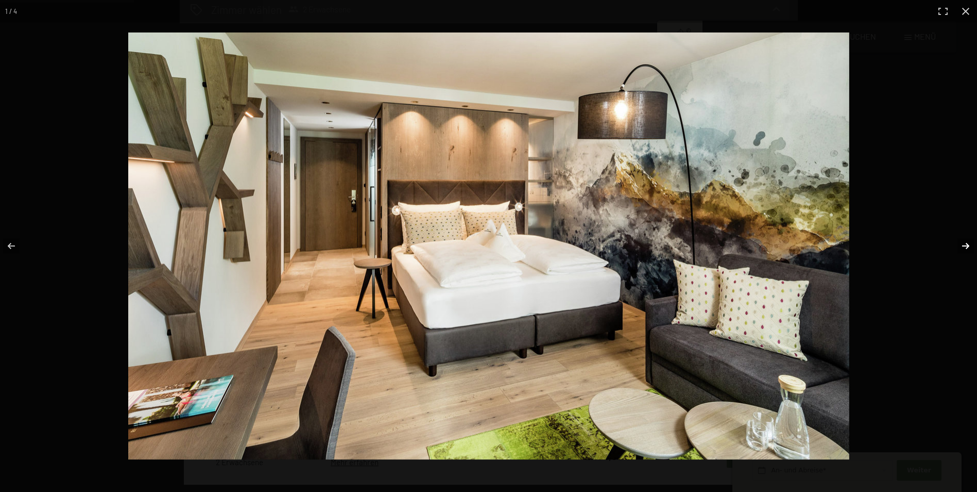
click at [963, 243] on button "button" at bounding box center [959, 246] width 36 height 52
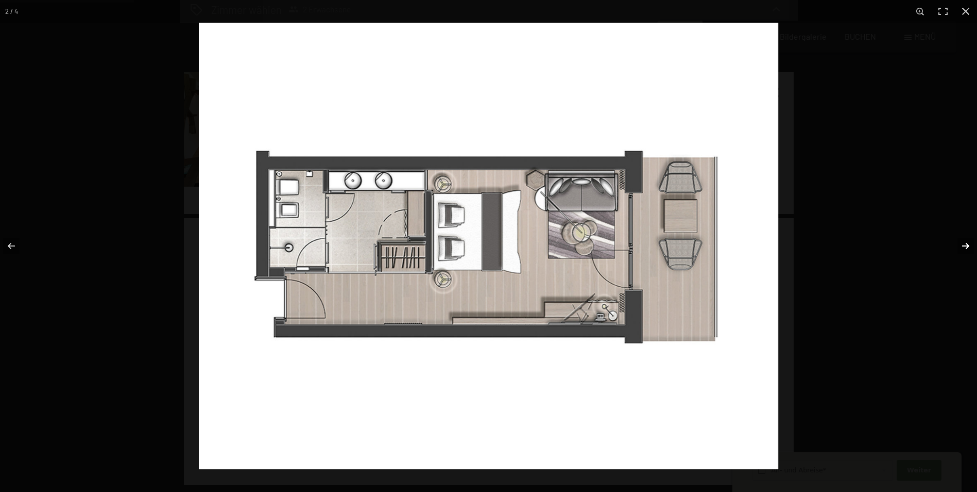
click at [966, 244] on button "button" at bounding box center [959, 246] width 36 height 52
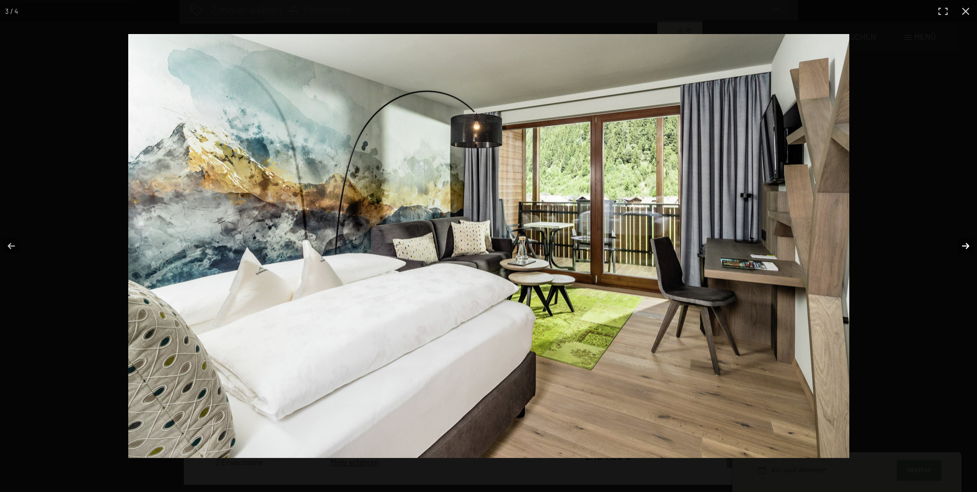
click at [966, 244] on button "button" at bounding box center [959, 246] width 36 height 52
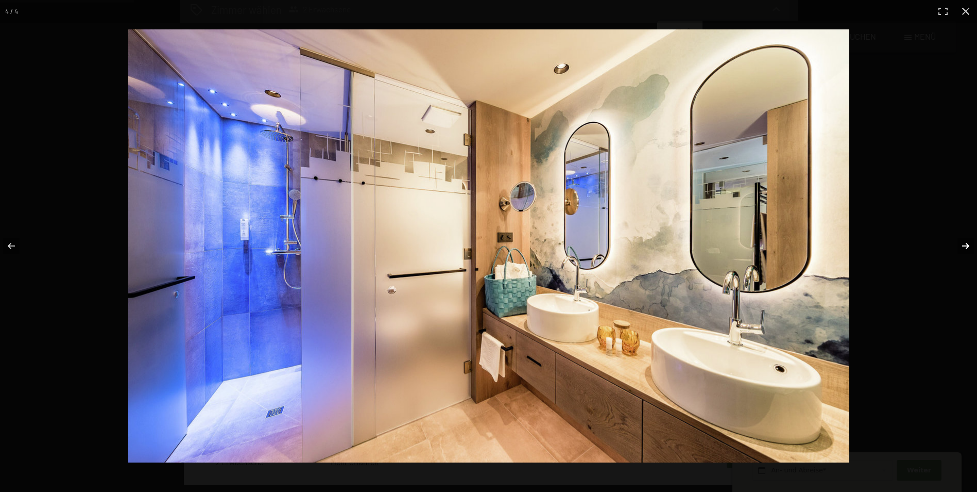
click at [966, 244] on button "button" at bounding box center [959, 246] width 36 height 52
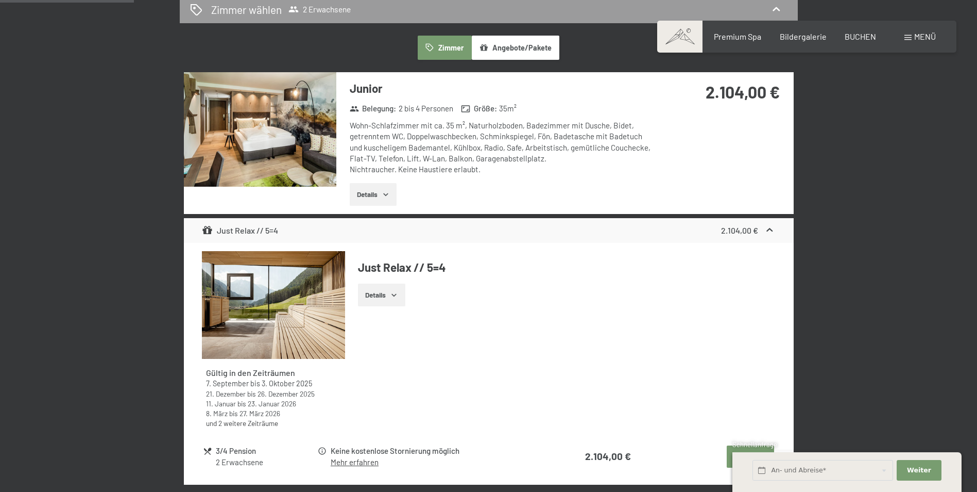
click at [0, 0] on button "button" at bounding box center [0, 0] width 0 height 0
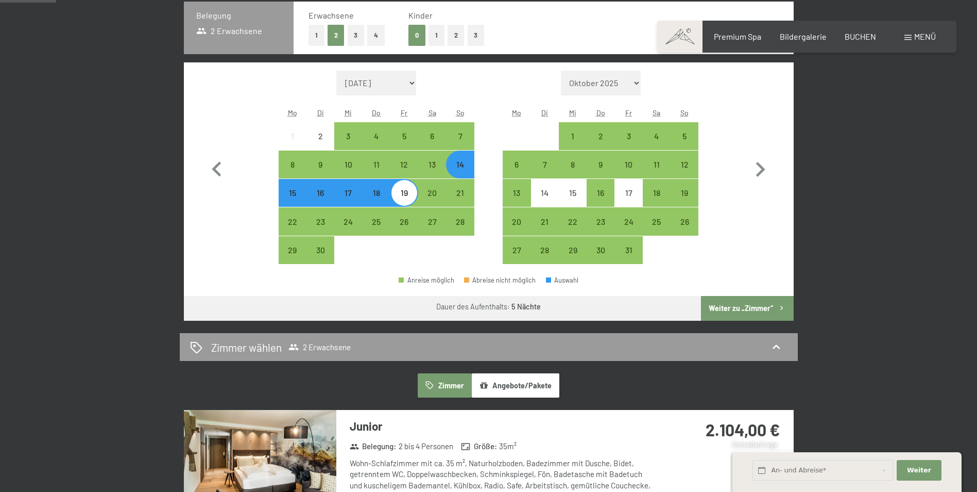
scroll to position [258, 0]
